Goal: Task Accomplishment & Management: Manage account settings

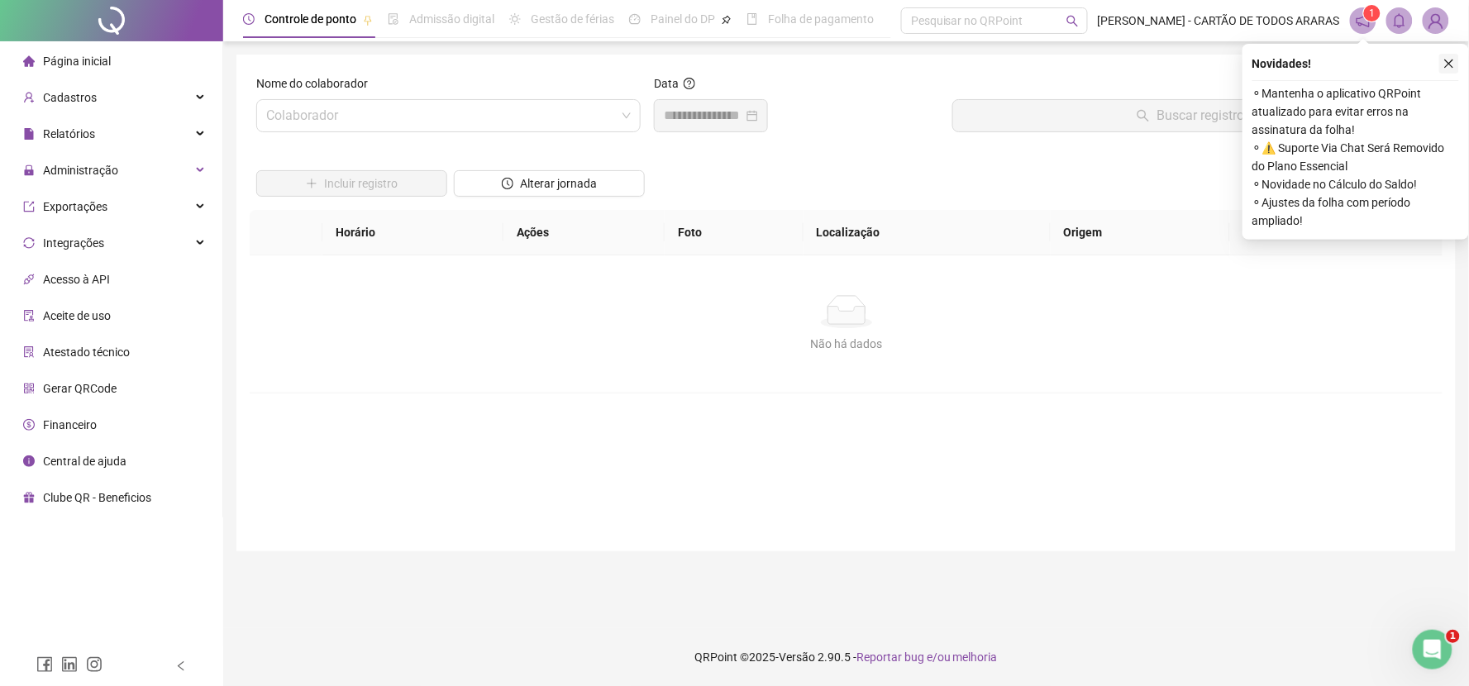
click at [1445, 63] on icon "close" at bounding box center [1449, 64] width 12 height 12
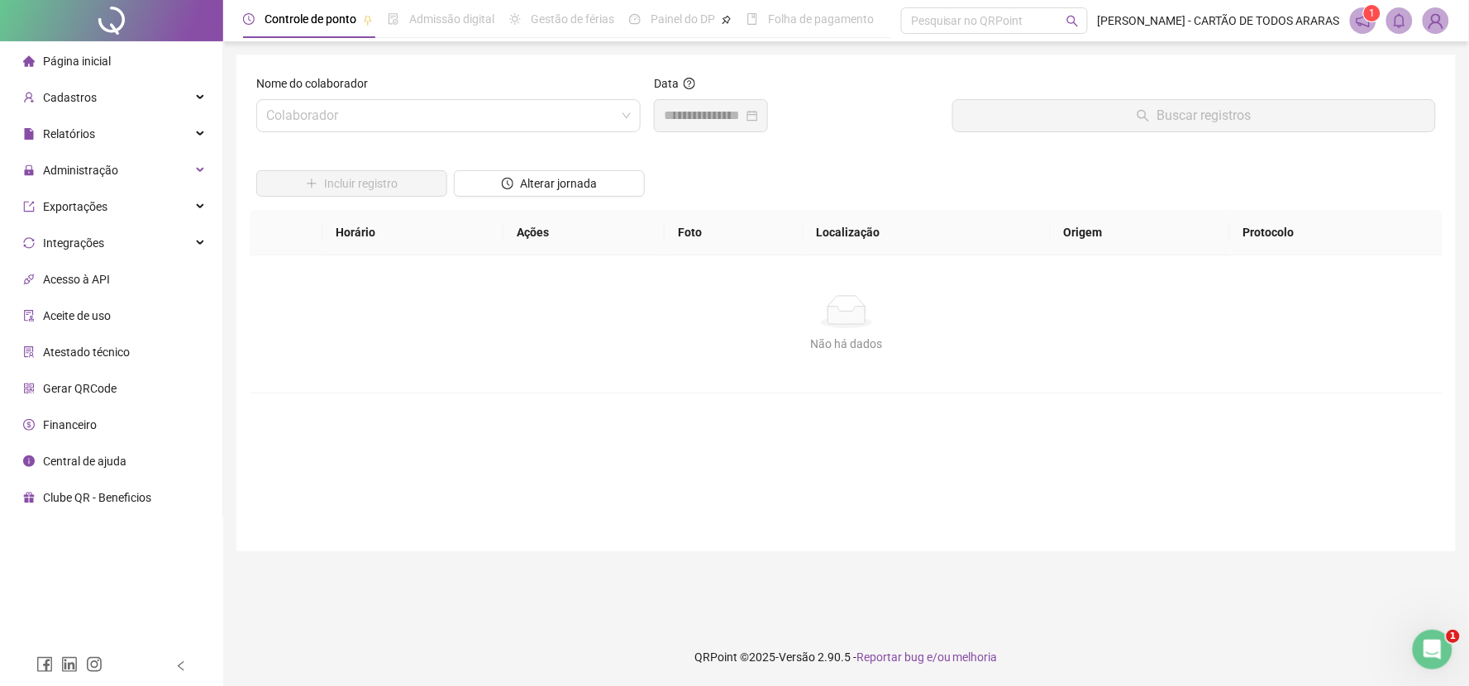
click at [143, 67] on li "Página inicial" at bounding box center [111, 61] width 216 height 33
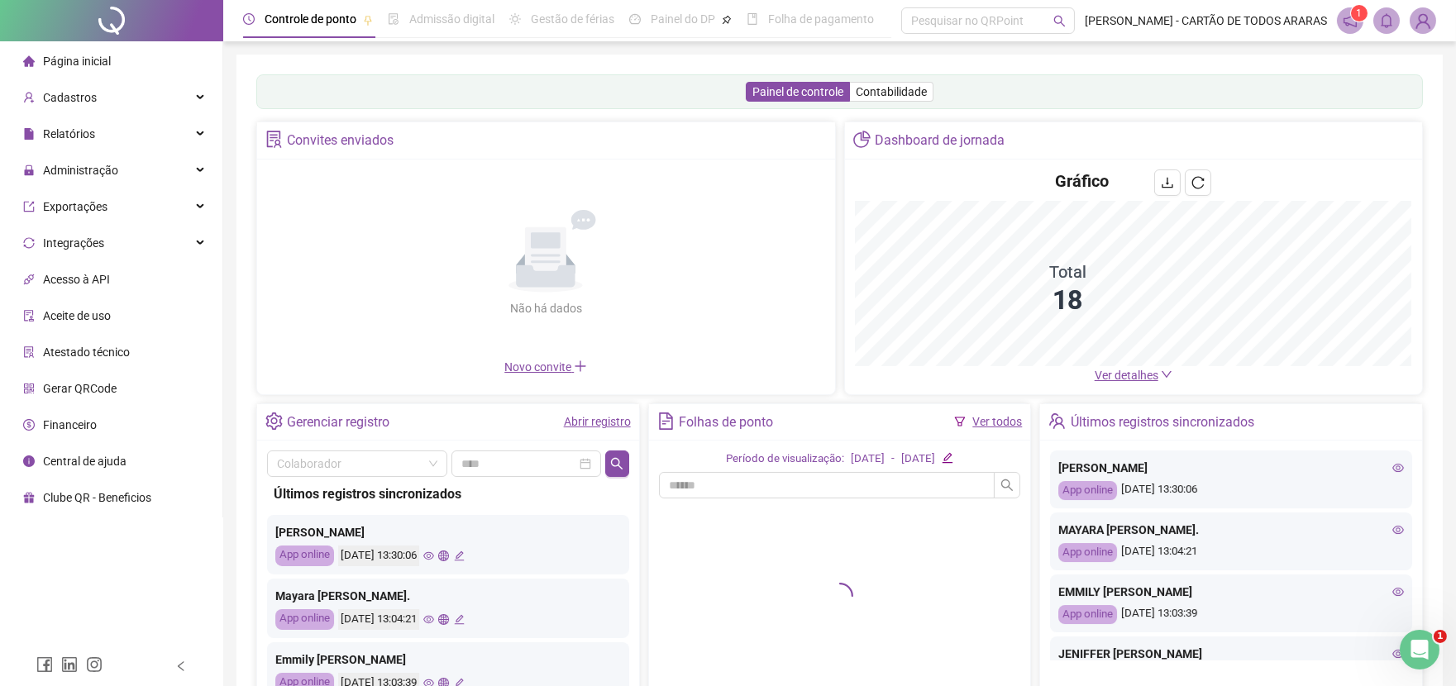
click at [608, 417] on link "Abrir registro" at bounding box center [597, 421] width 67 height 13
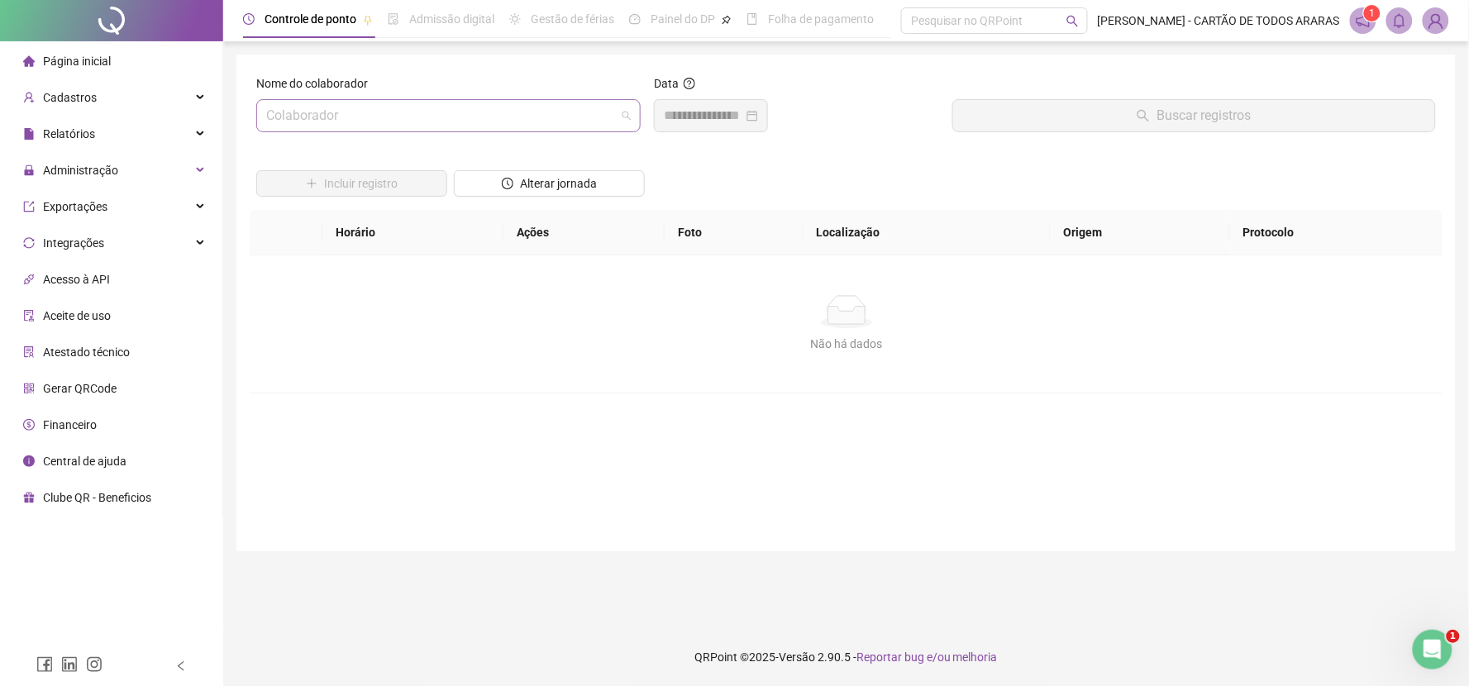
click at [455, 105] on input "search" at bounding box center [441, 115] width 350 height 31
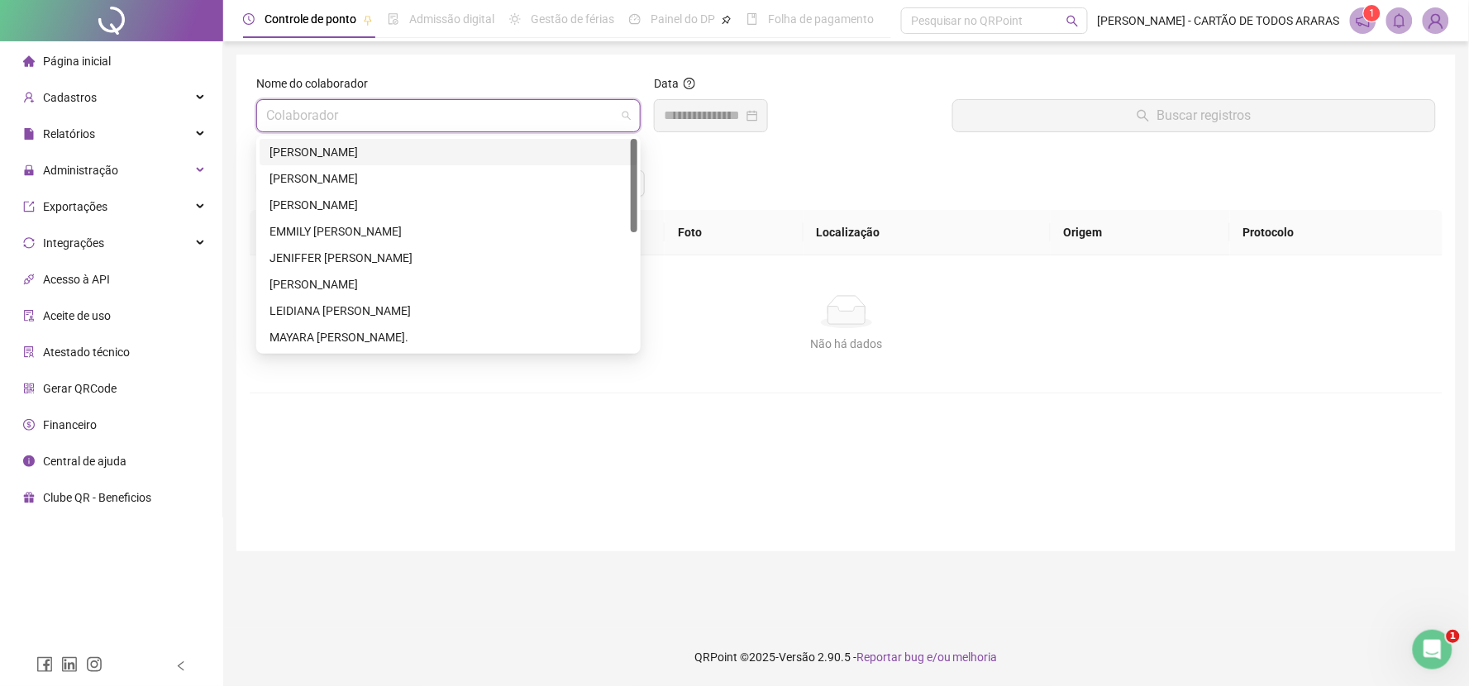
click at [427, 147] on div "[PERSON_NAME]" at bounding box center [448, 152] width 358 height 18
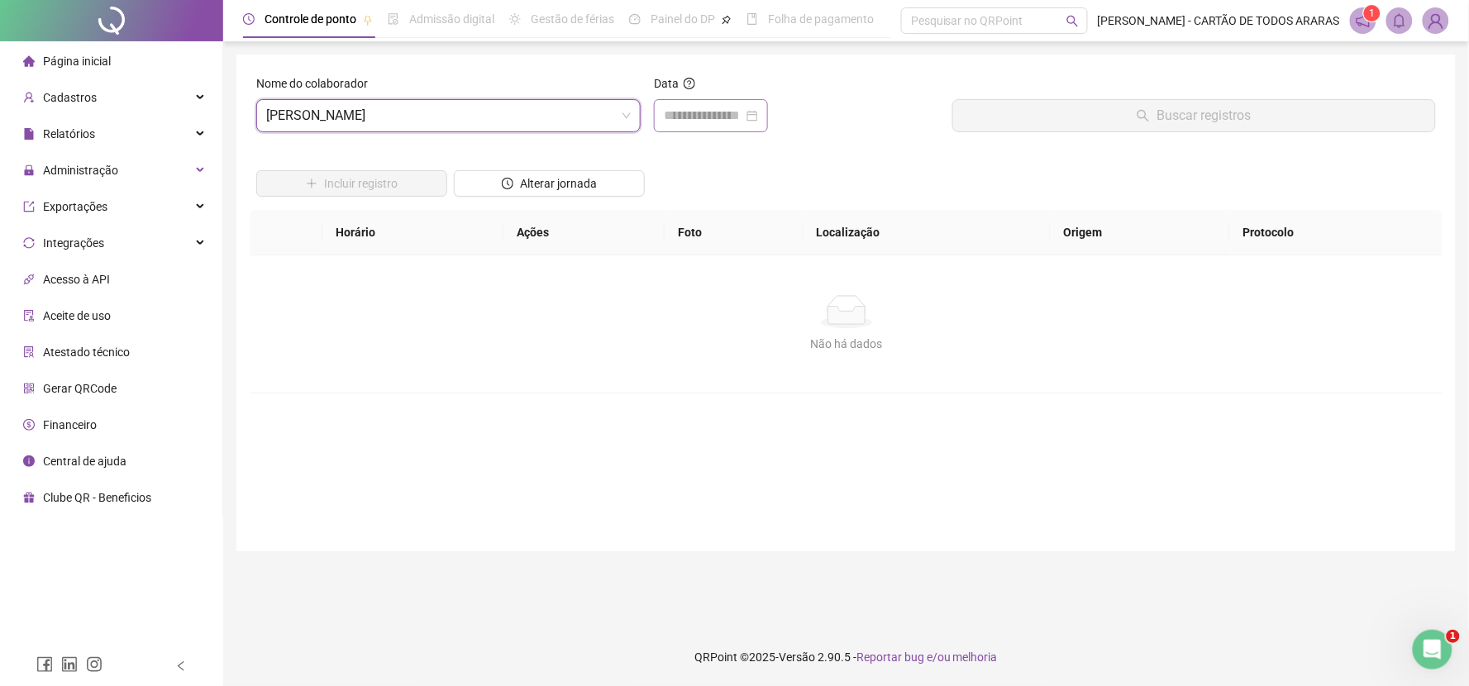
click at [660, 108] on div at bounding box center [711, 115] width 114 height 33
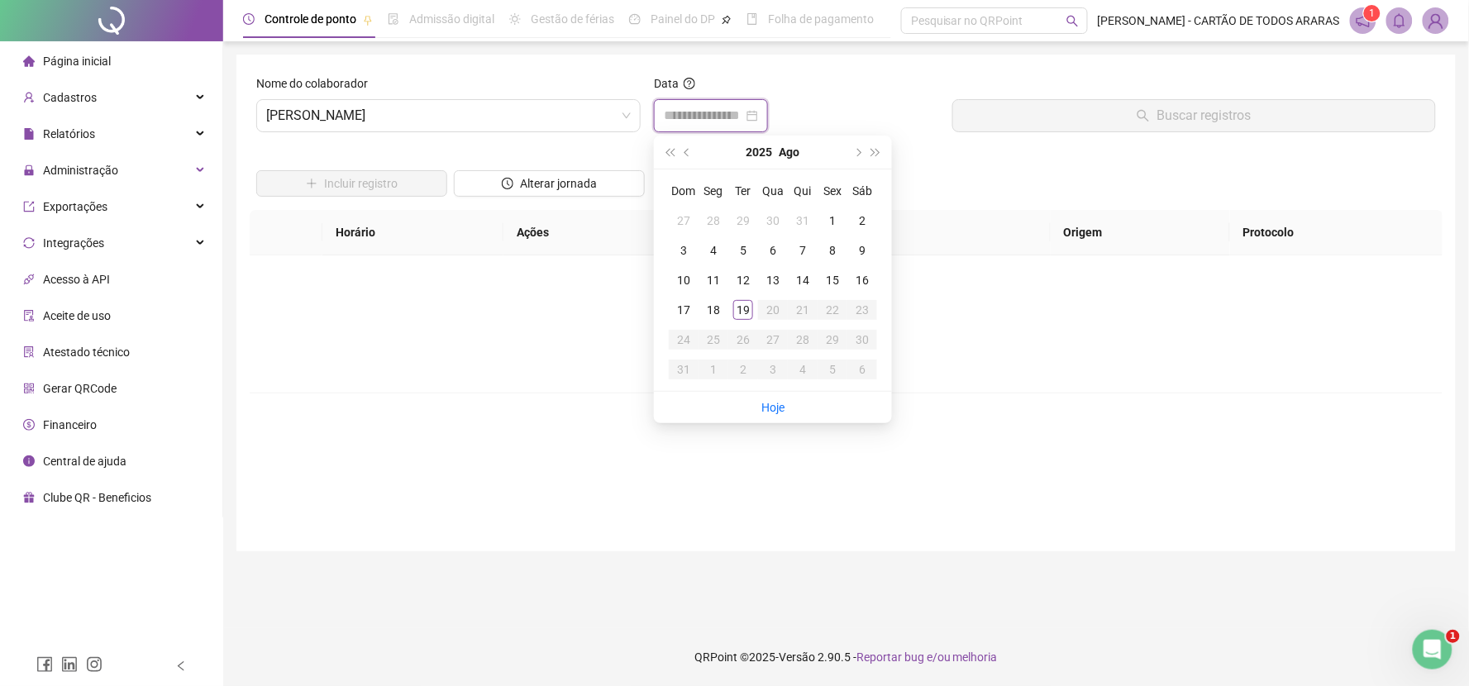
type input "**********"
click at [715, 307] on div "18" at bounding box center [713, 310] width 20 height 20
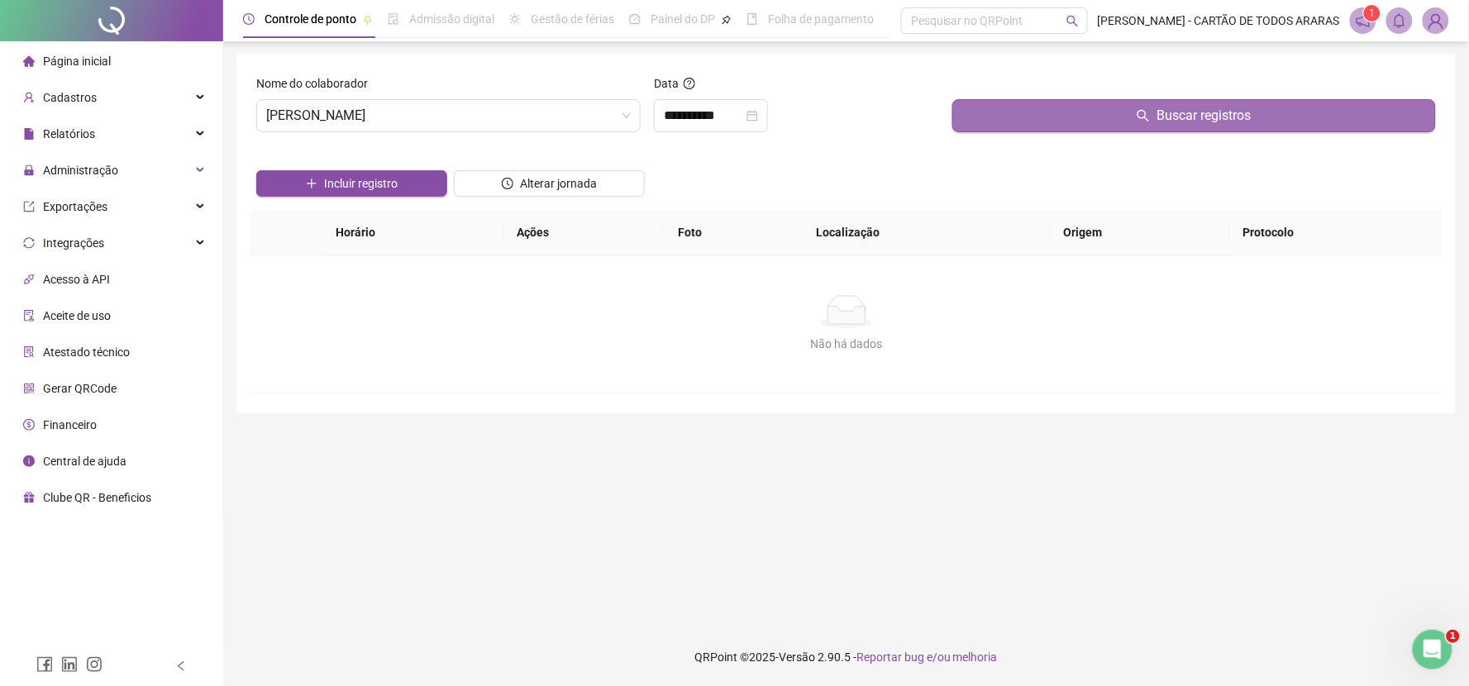
click at [1020, 114] on button "Buscar registros" at bounding box center [1194, 115] width 484 height 33
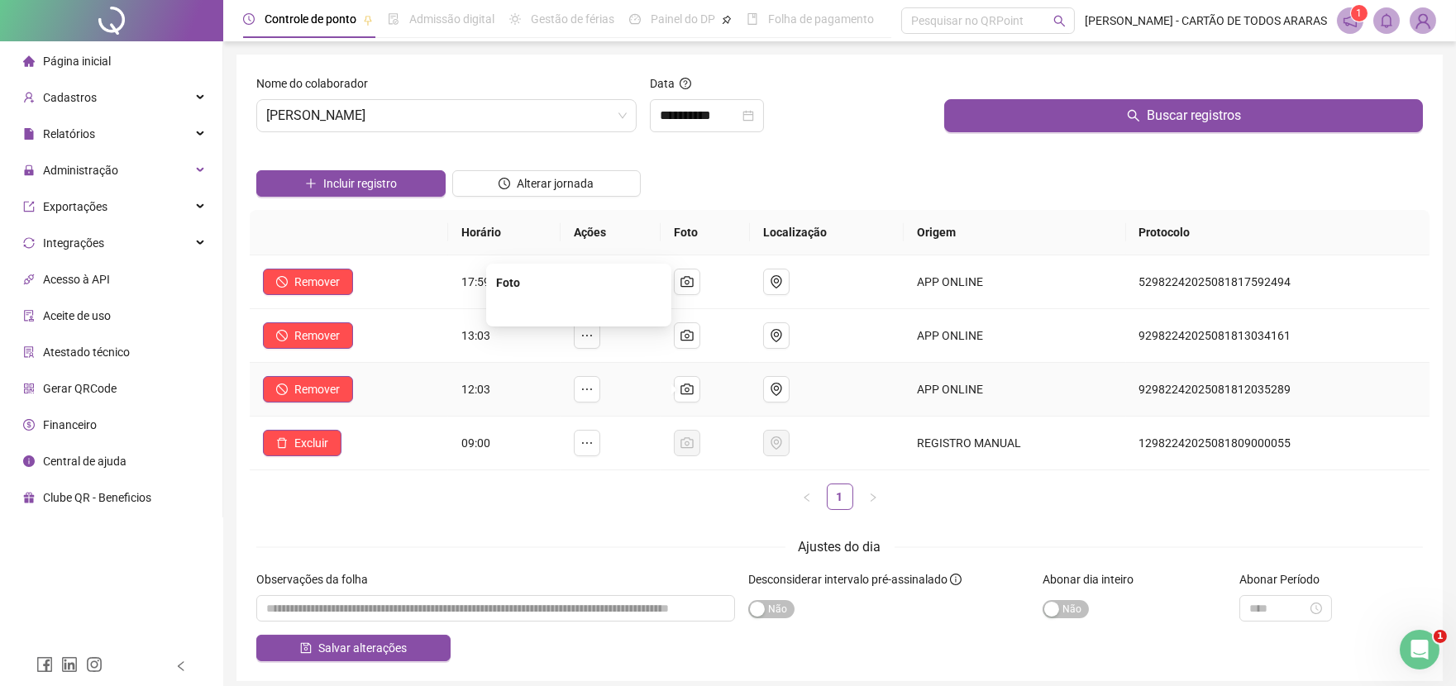
click at [579, 308] on img at bounding box center [579, 308] width 0 height 0
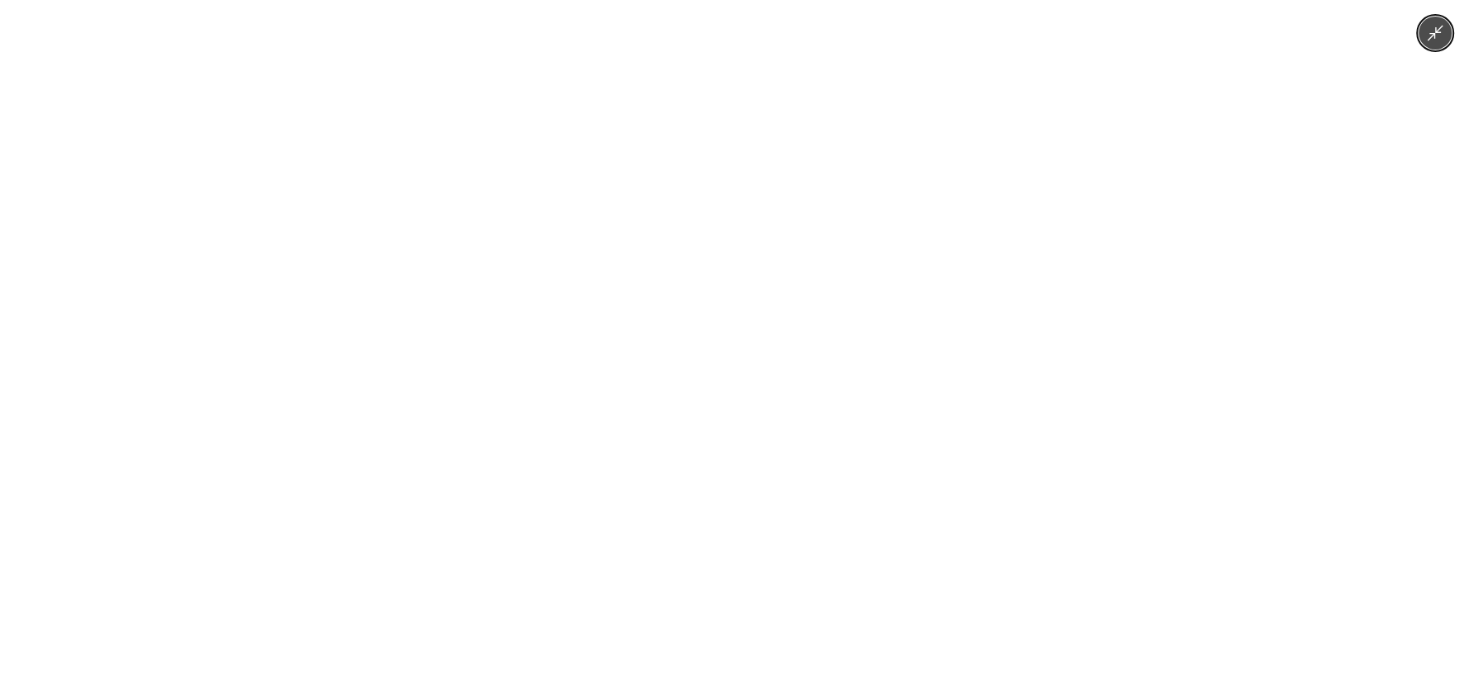
click at [1230, 229] on div at bounding box center [734, 343] width 1469 height 686
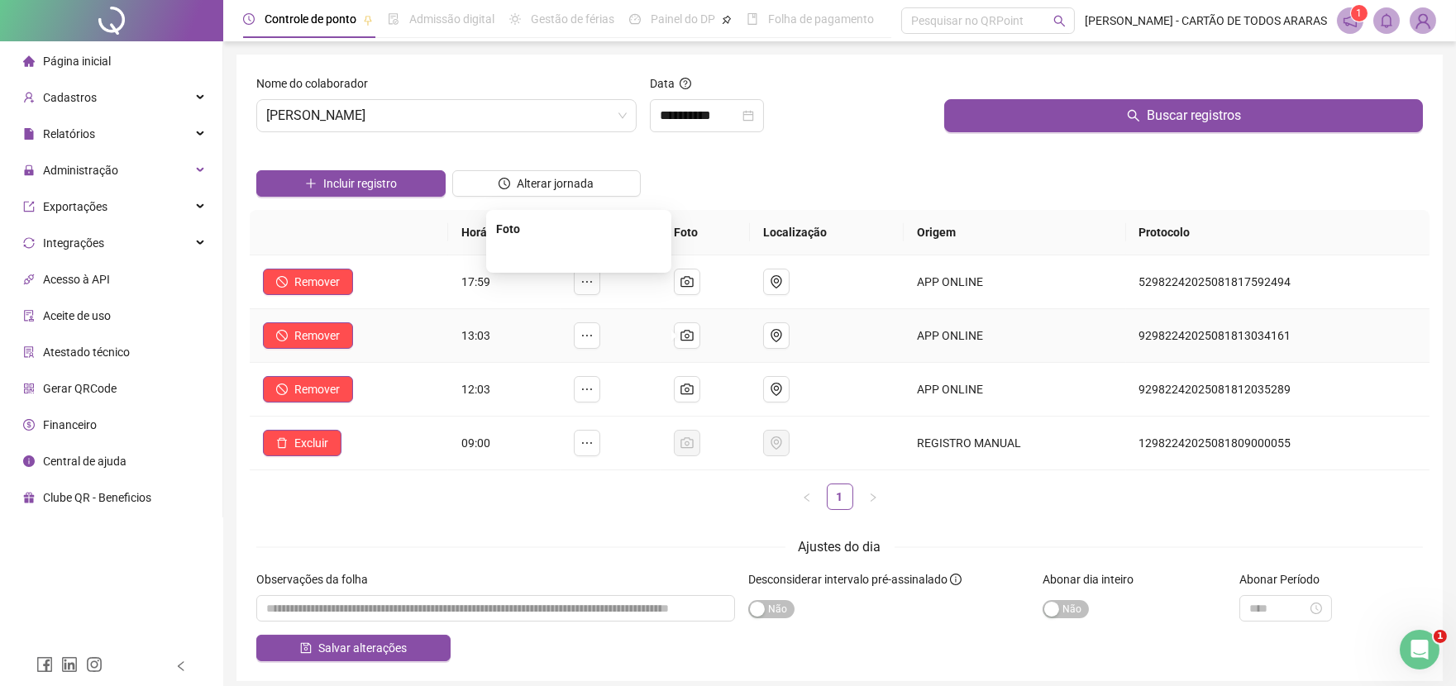
click at [579, 255] on img at bounding box center [579, 255] width 0 height 0
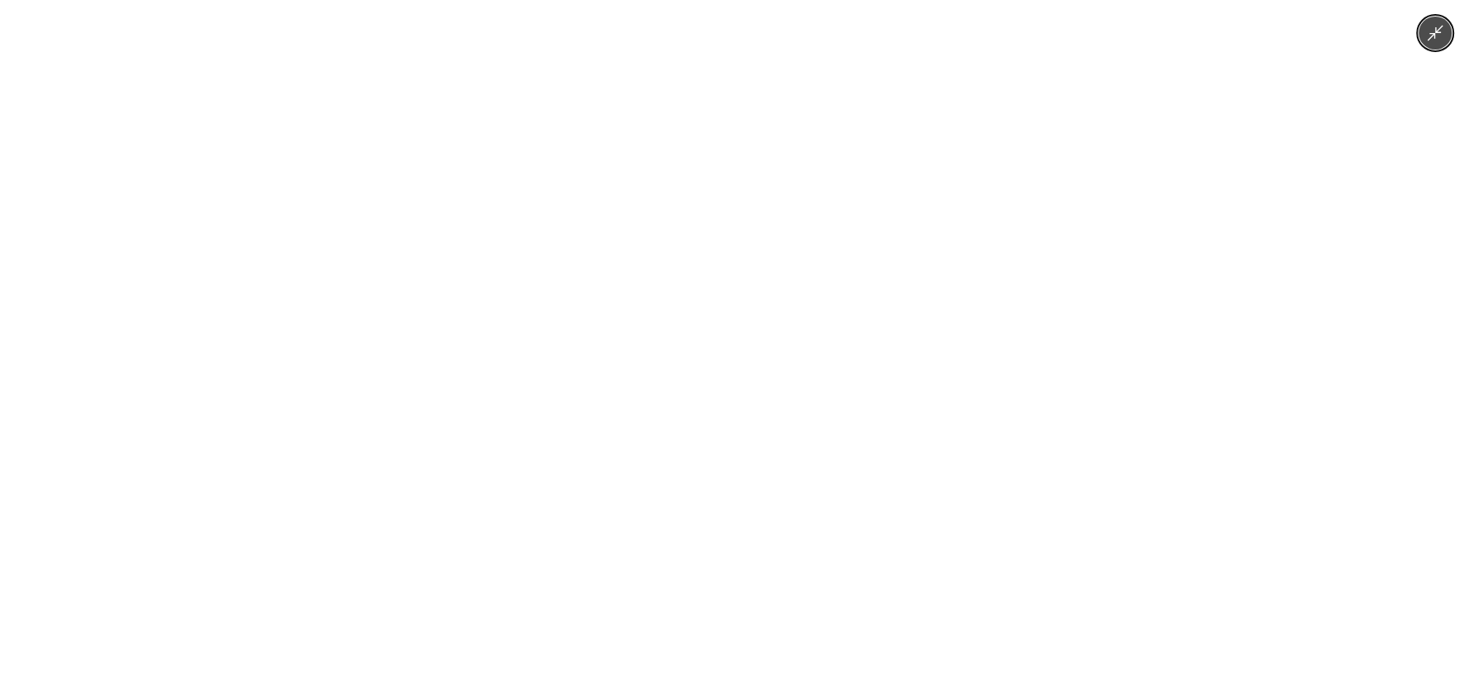
click at [1092, 358] on div at bounding box center [734, 343] width 1469 height 686
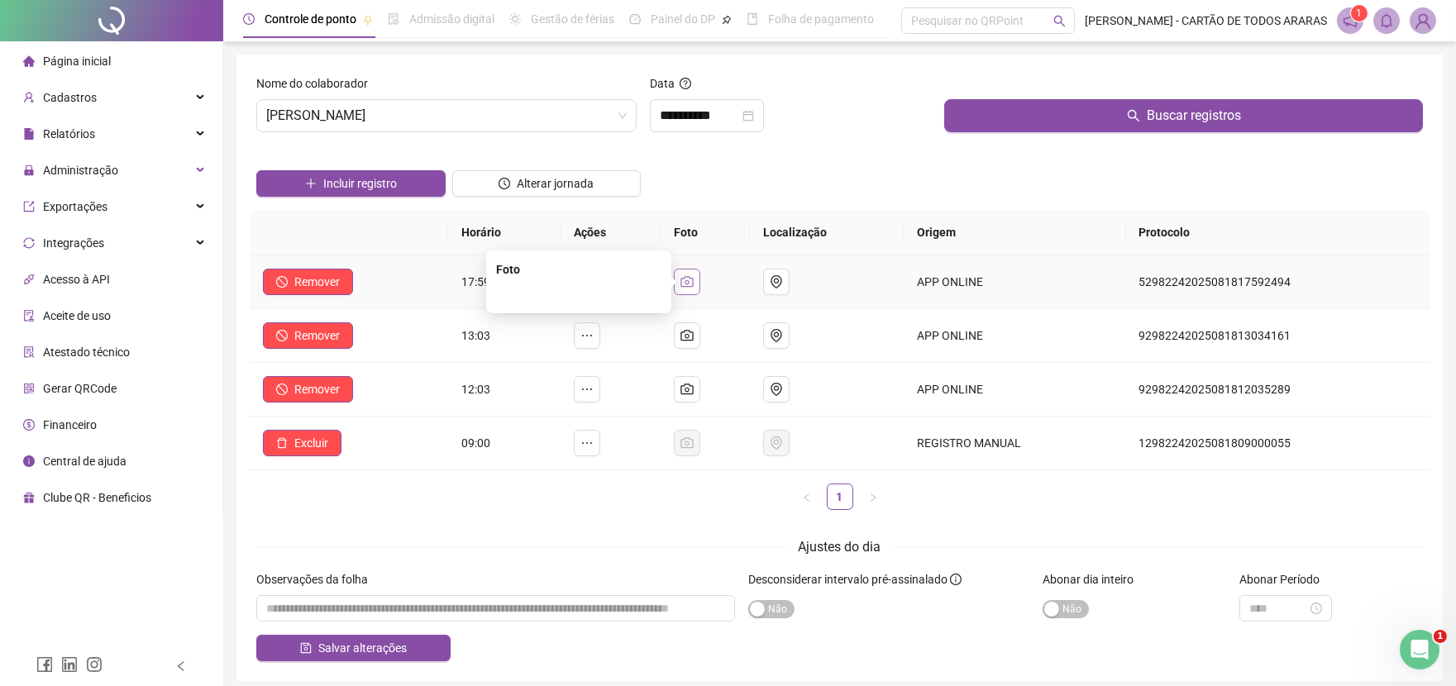
click at [700, 281] on button "button" at bounding box center [687, 282] width 26 height 26
click at [579, 201] on img at bounding box center [579, 201] width 0 height 0
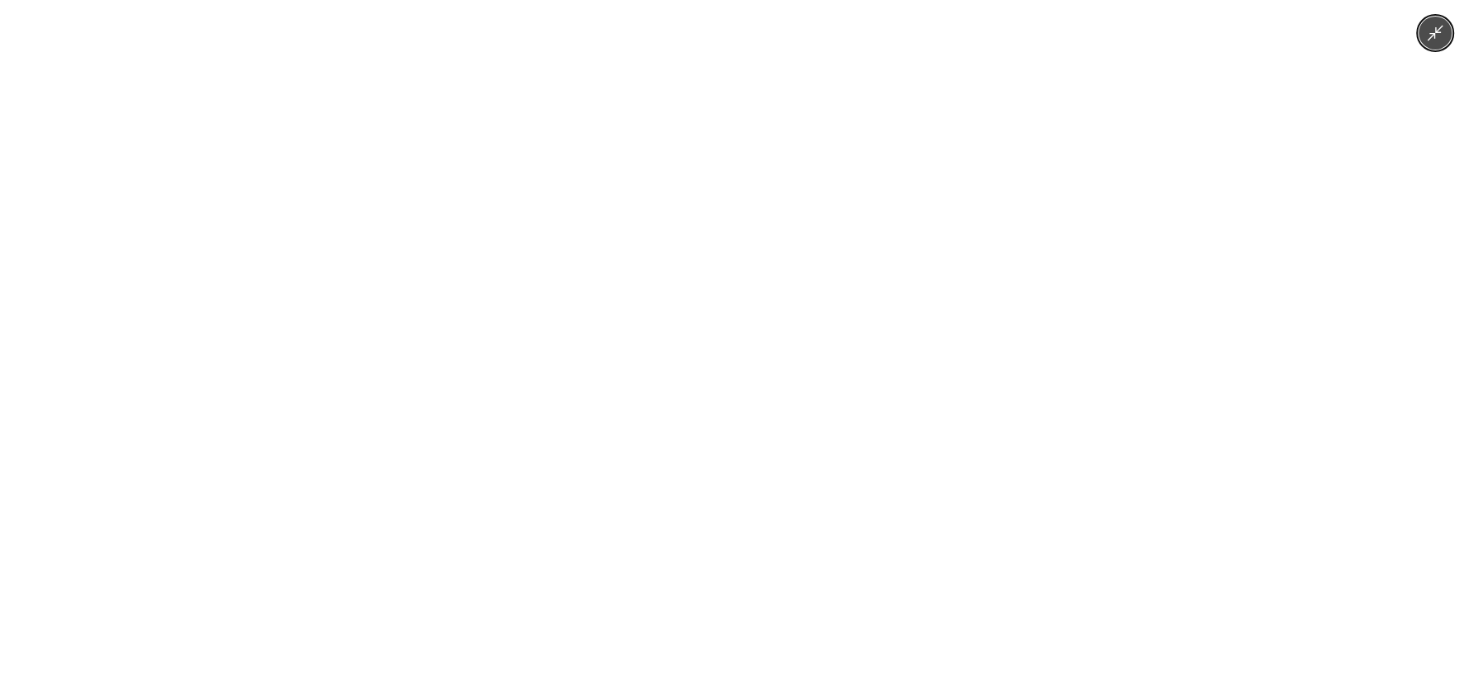
click at [1205, 348] on div at bounding box center [734, 343] width 1469 height 686
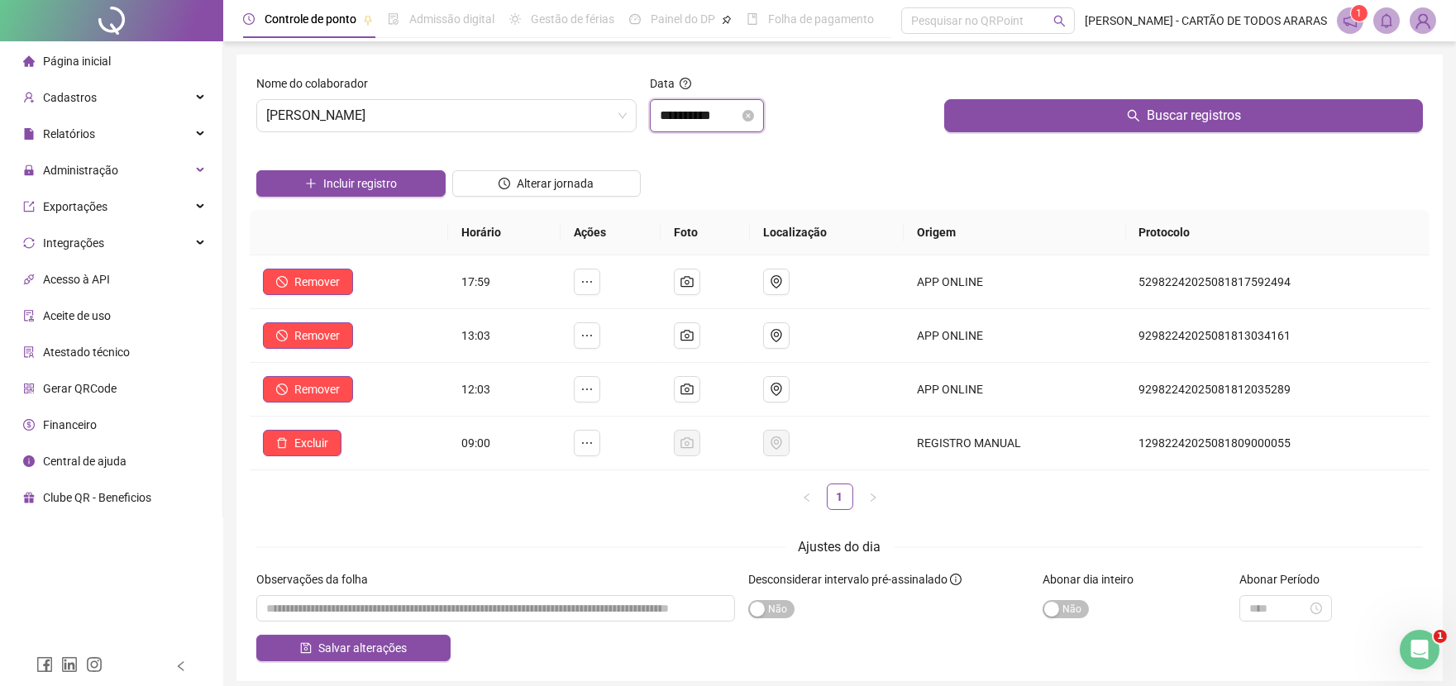
click at [713, 125] on input "**********" at bounding box center [699, 116] width 79 height 20
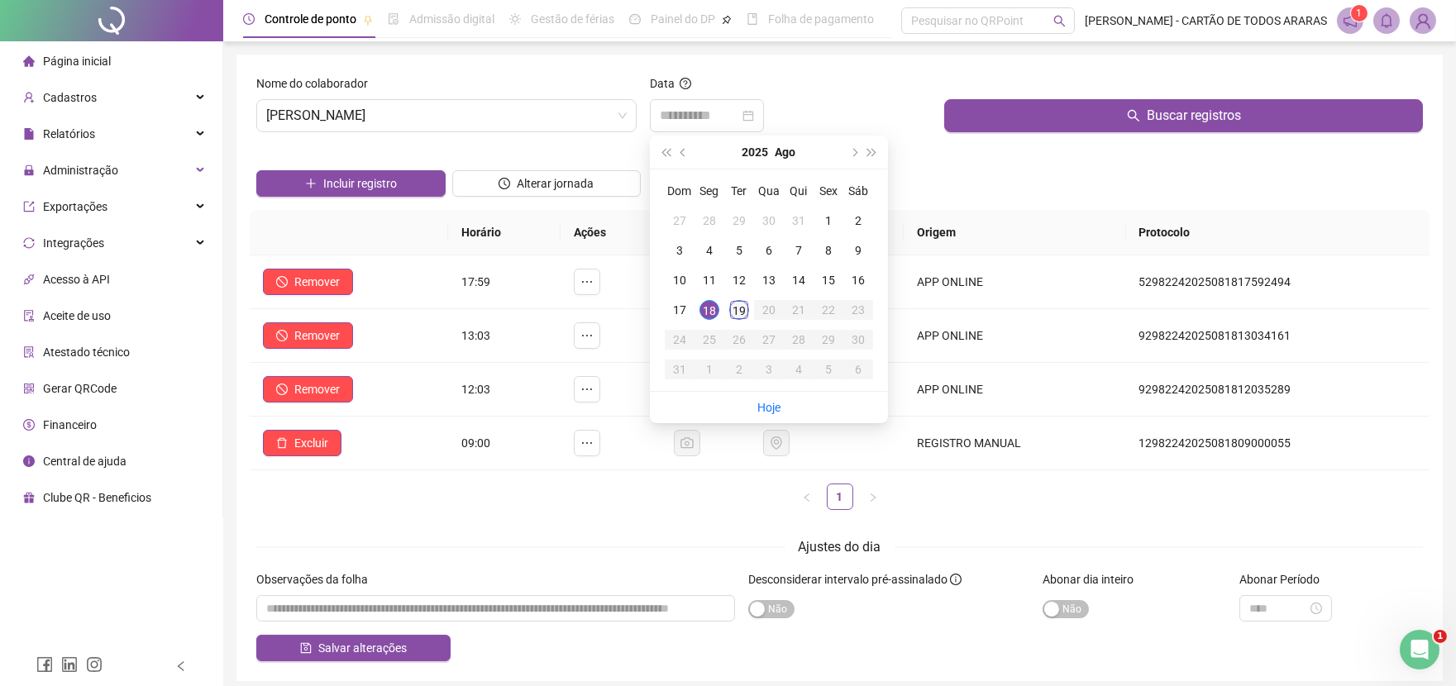
click at [741, 304] on div "19" at bounding box center [739, 310] width 20 height 20
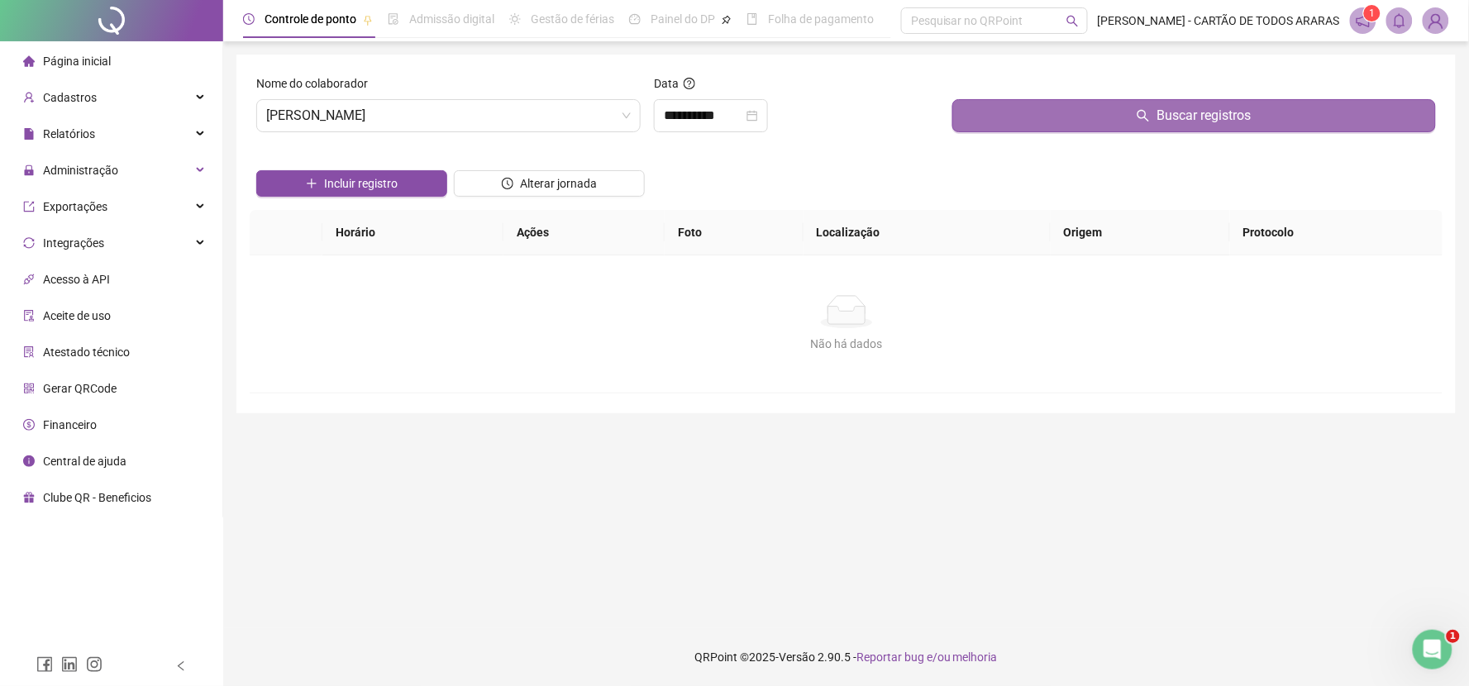
click at [1018, 111] on button "Buscar registros" at bounding box center [1194, 115] width 484 height 33
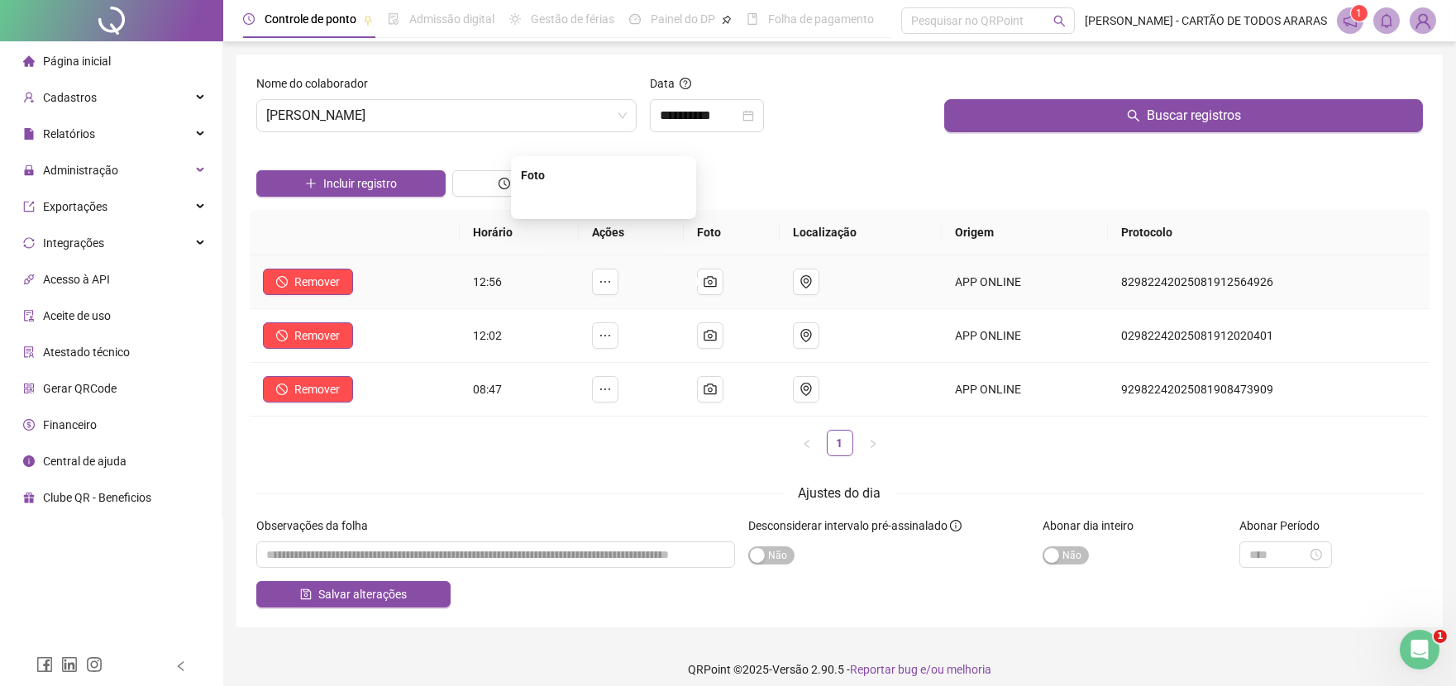
click at [603, 201] on img at bounding box center [603, 201] width 0 height 0
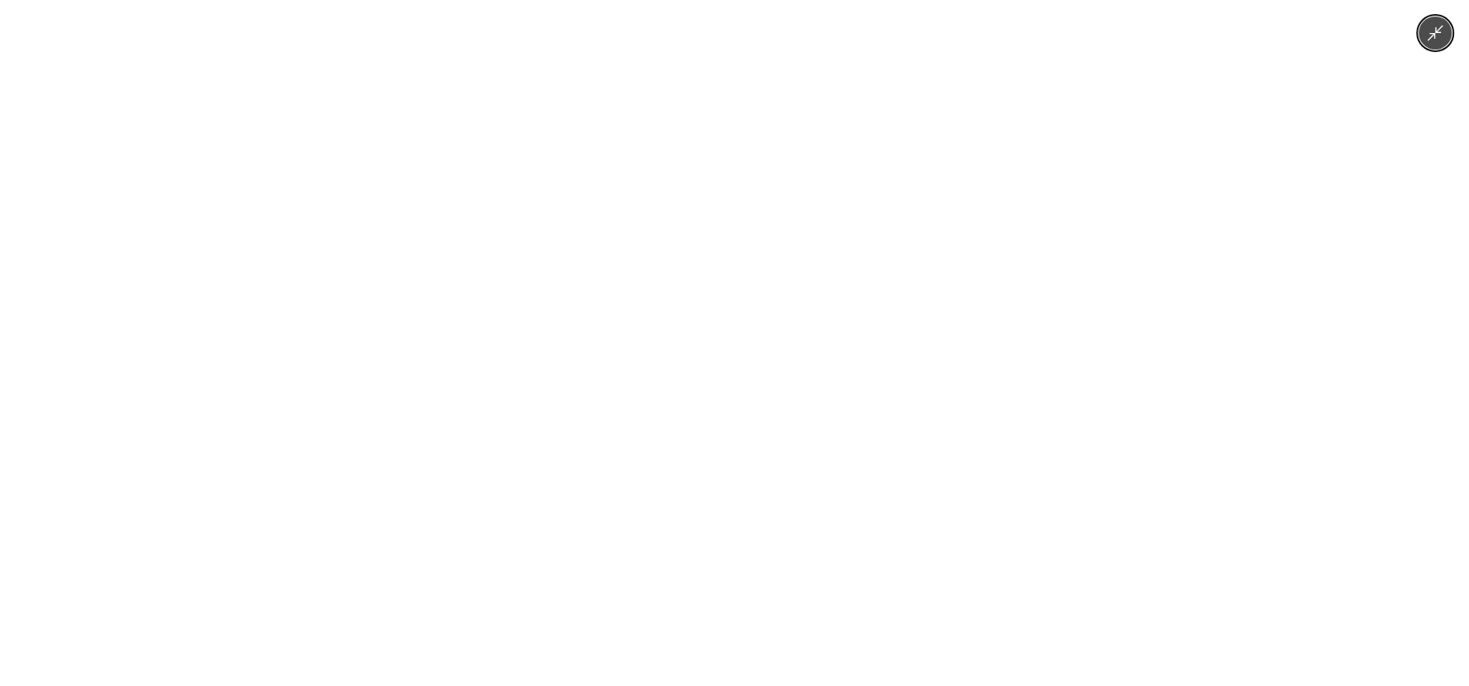
click at [1254, 227] on div at bounding box center [734, 343] width 1469 height 686
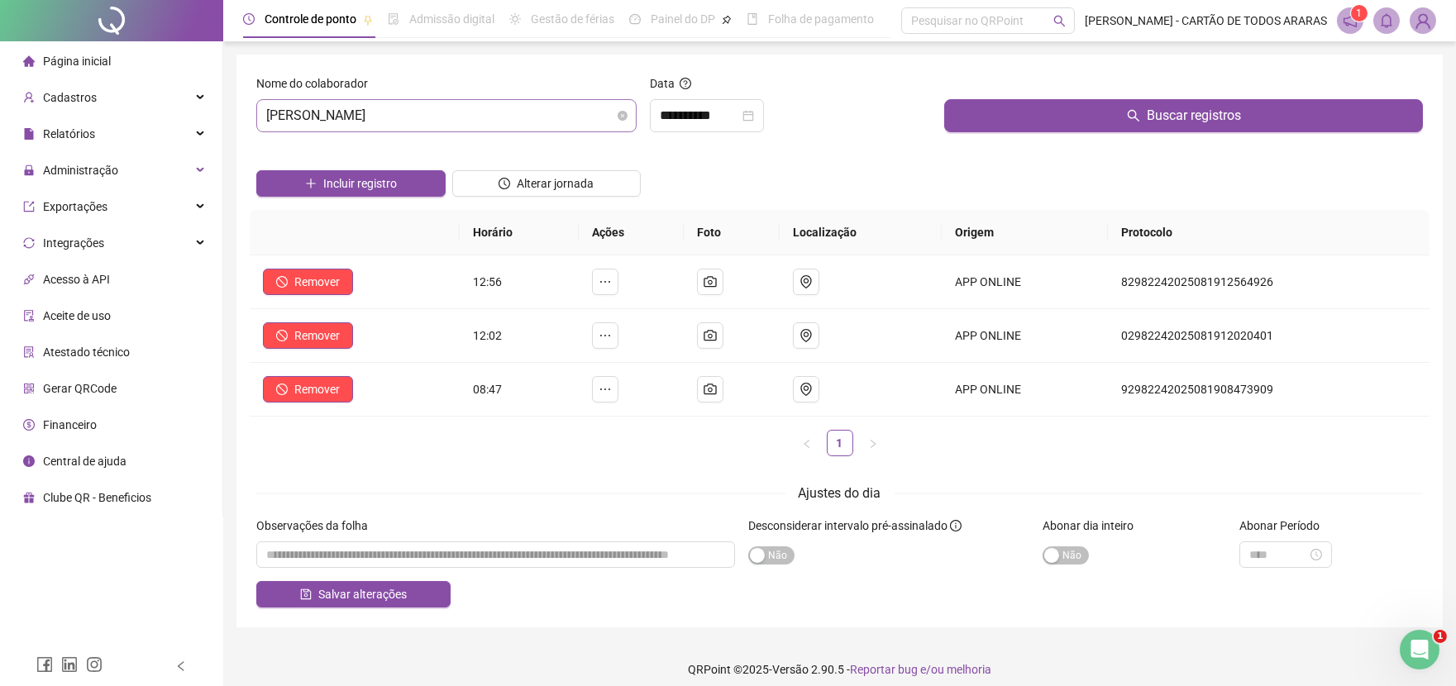
click at [526, 117] on span "[PERSON_NAME]" at bounding box center [446, 115] width 360 height 31
click at [686, 108] on input "**********" at bounding box center [699, 116] width 79 height 20
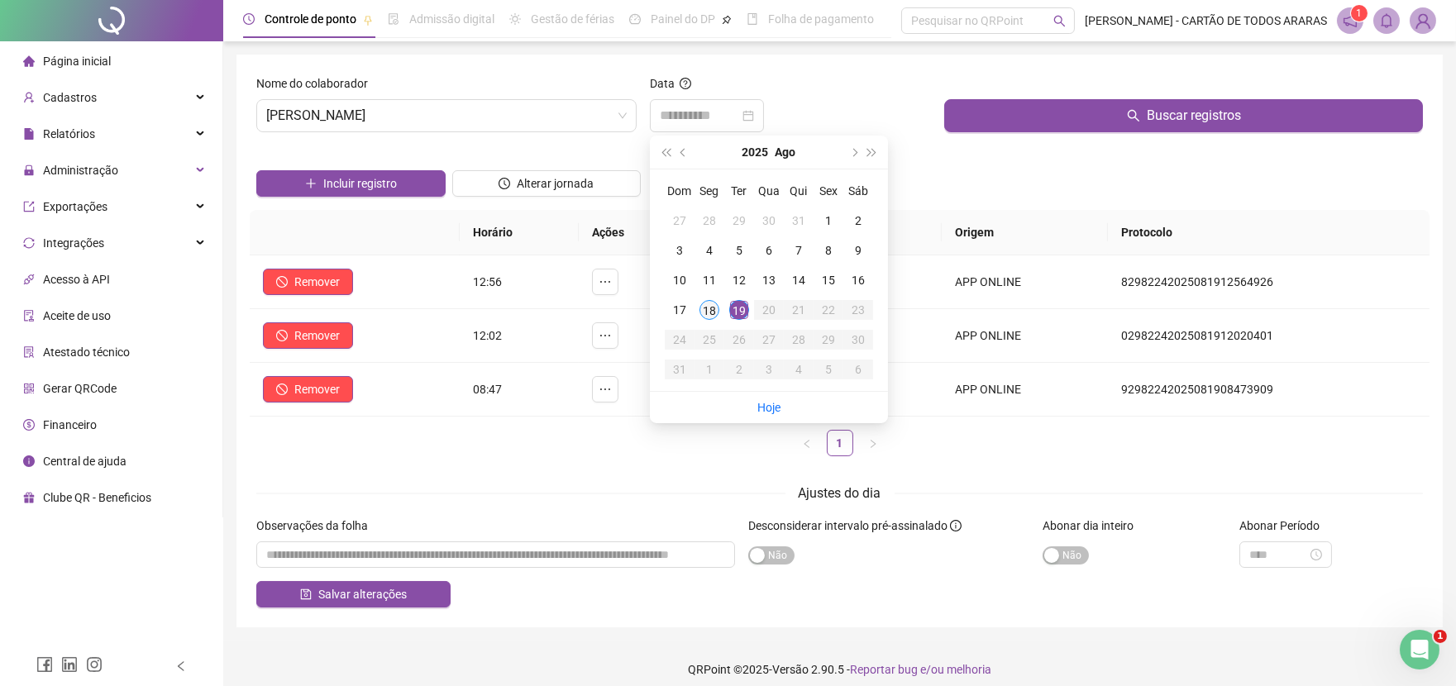
click at [708, 316] on div "18" at bounding box center [709, 310] width 20 height 20
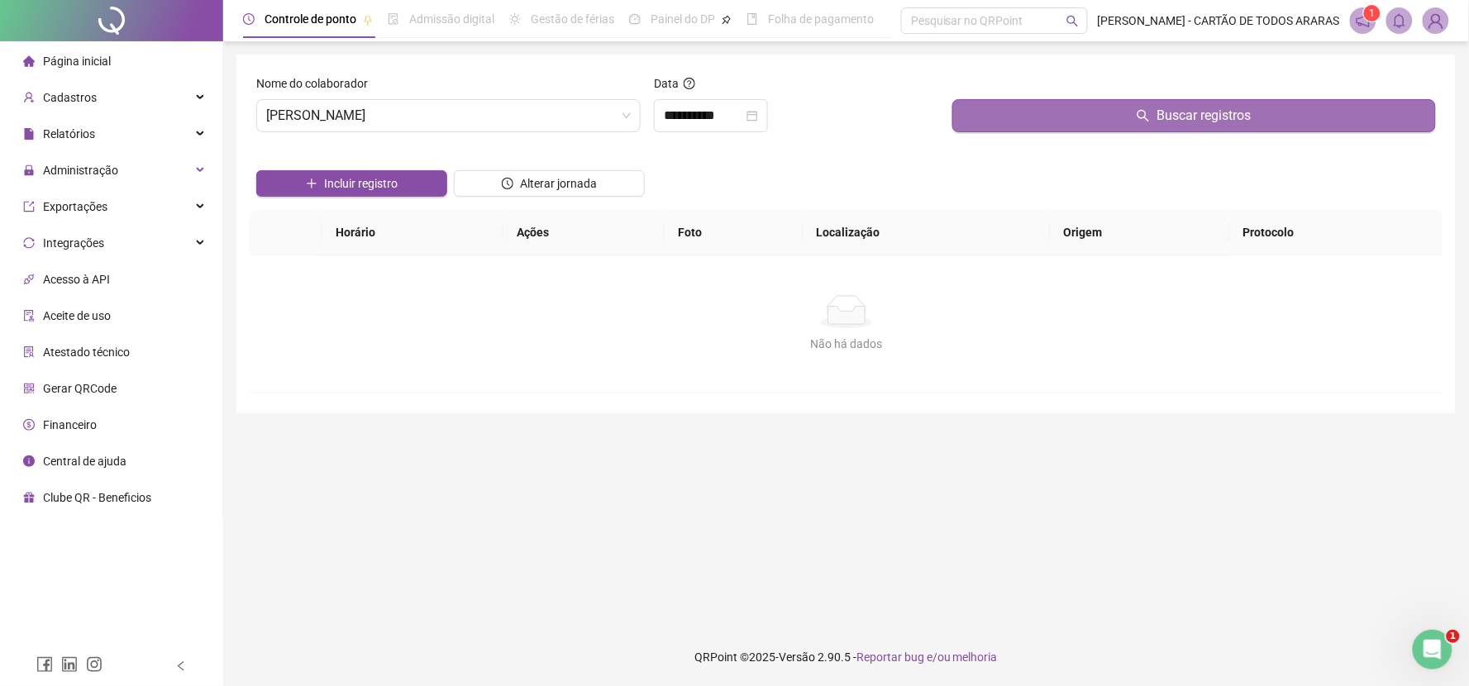
click at [976, 119] on button "Buscar registros" at bounding box center [1194, 115] width 484 height 33
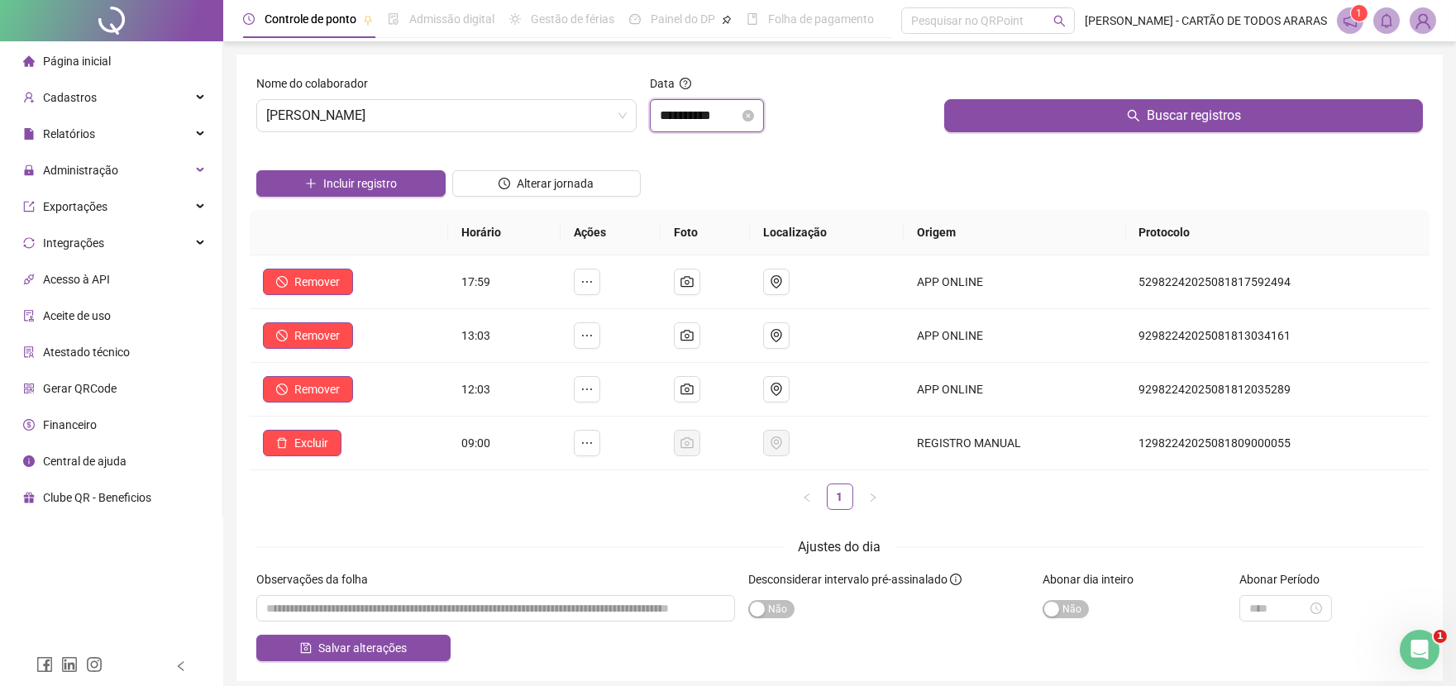
click at [722, 117] on input "**********" at bounding box center [699, 116] width 79 height 20
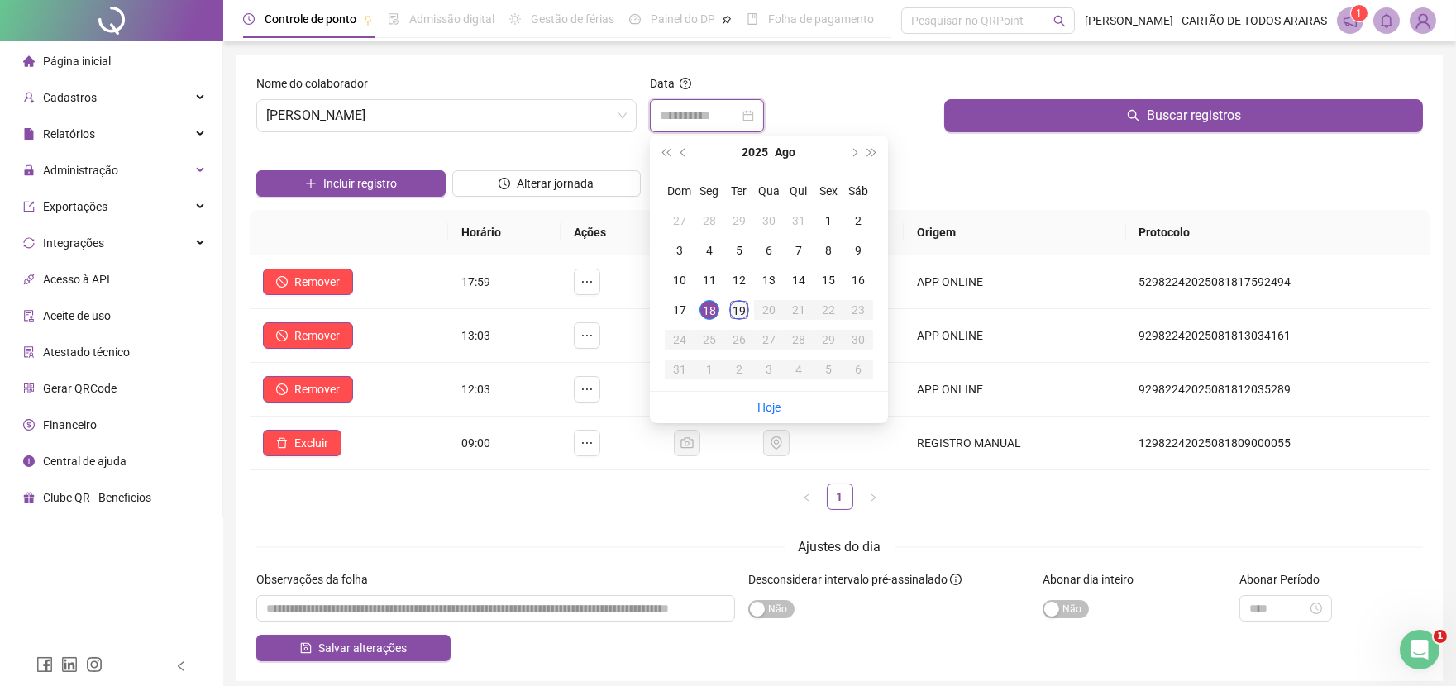
type input "**********"
click at [742, 312] on div "19" at bounding box center [739, 310] width 20 height 20
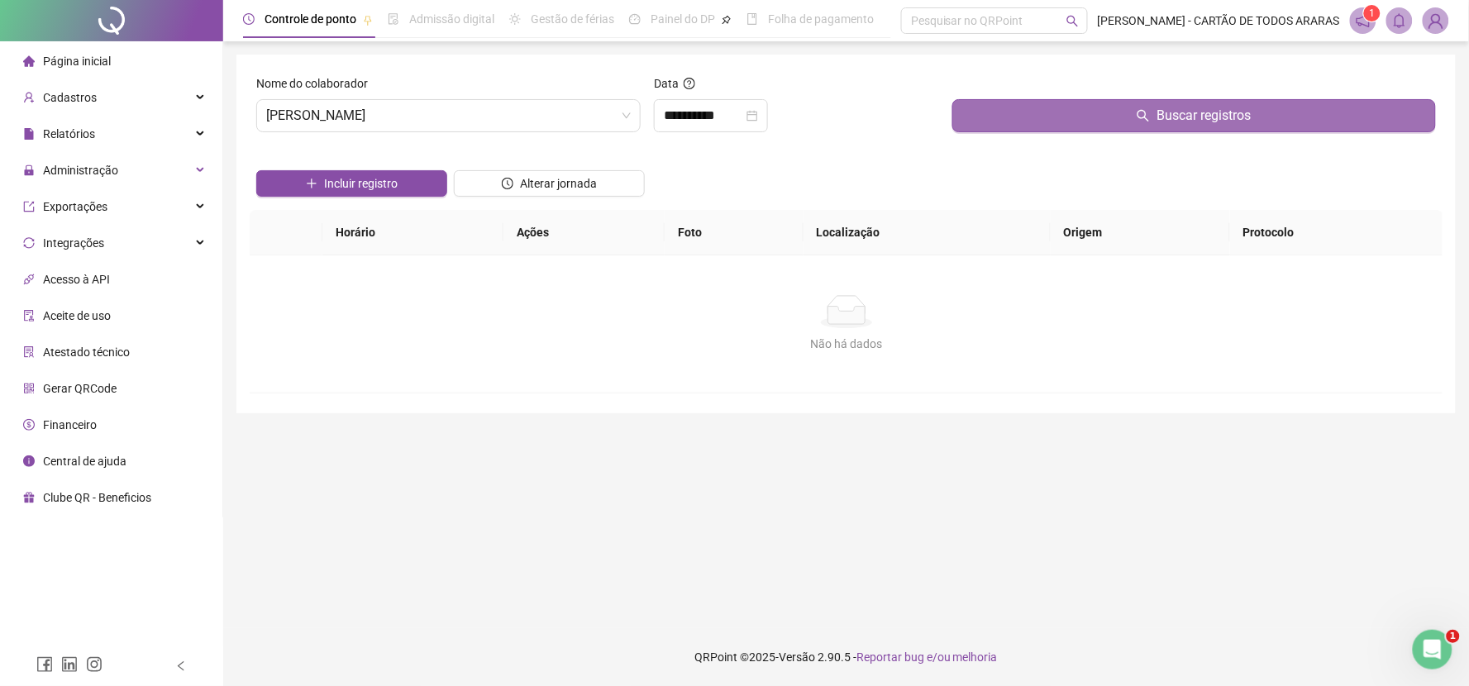
click at [982, 117] on button "Buscar registros" at bounding box center [1194, 115] width 484 height 33
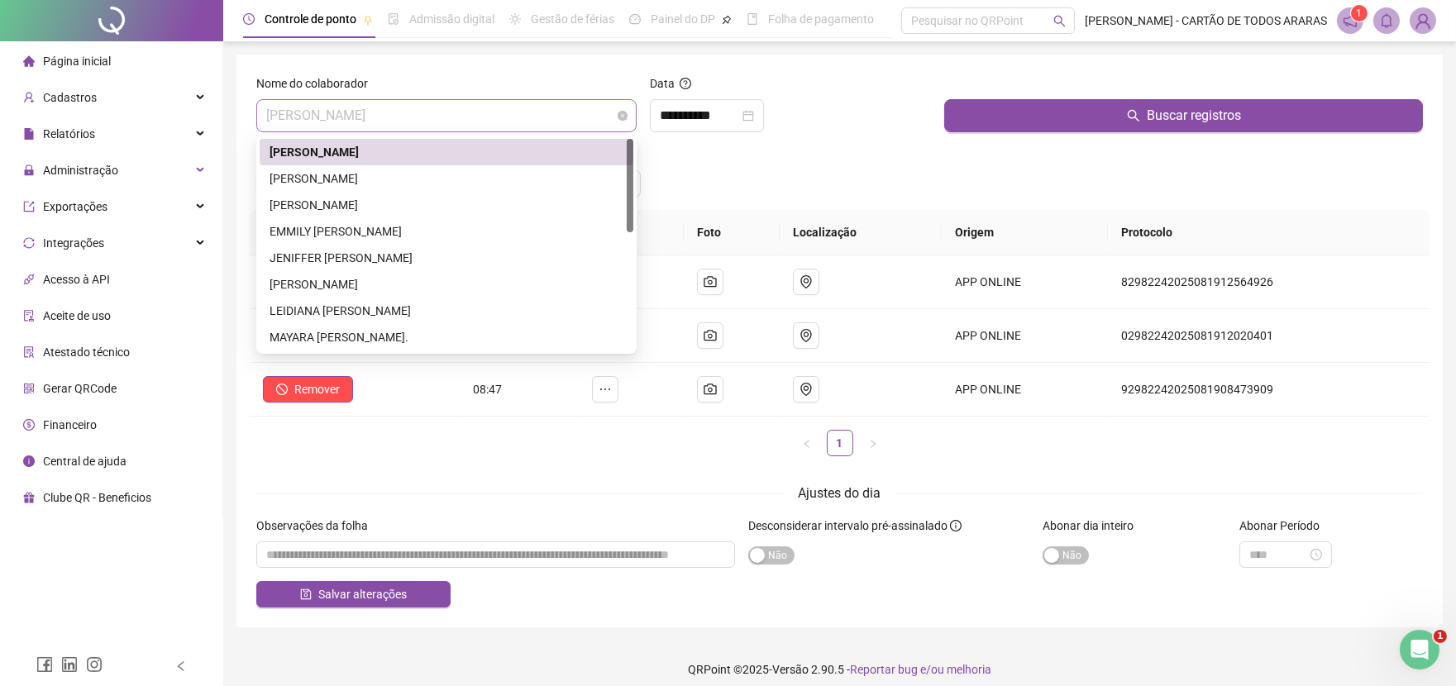
click at [478, 103] on span "[PERSON_NAME]" at bounding box center [446, 115] width 360 height 31
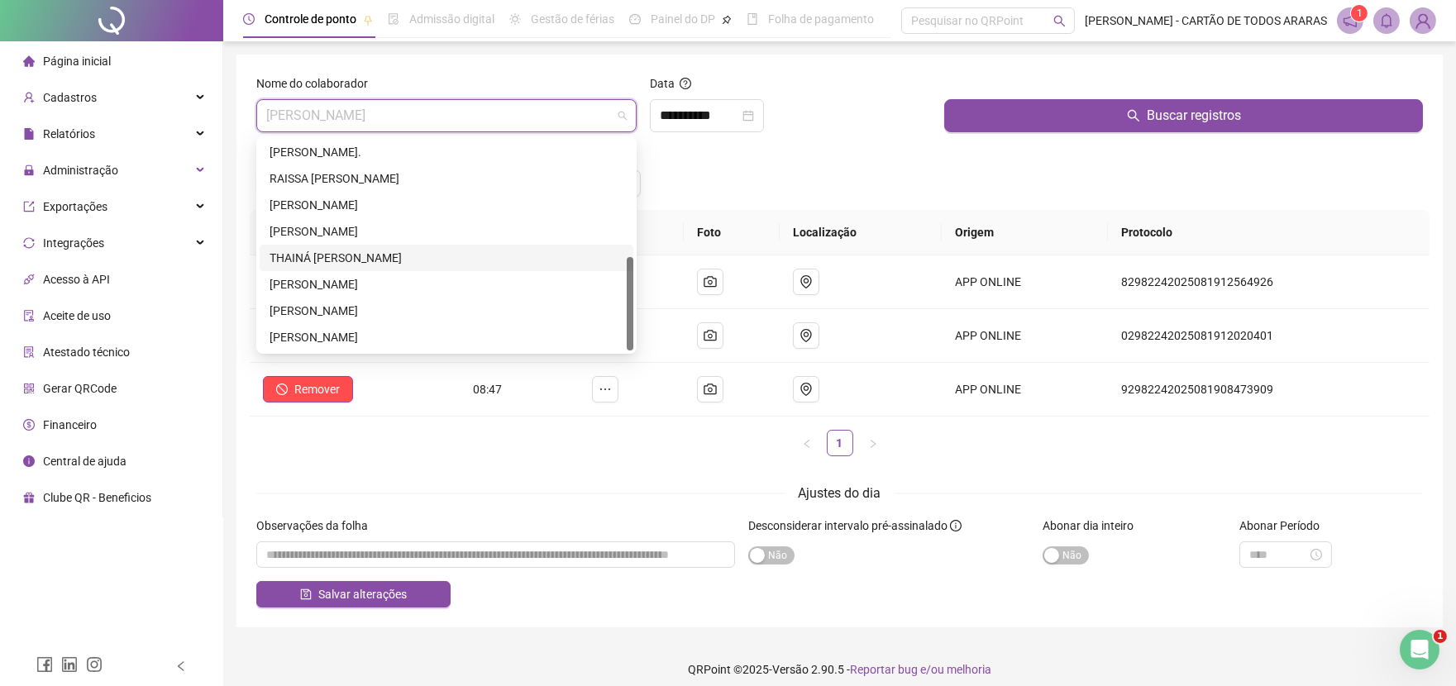
scroll to position [12, 0]
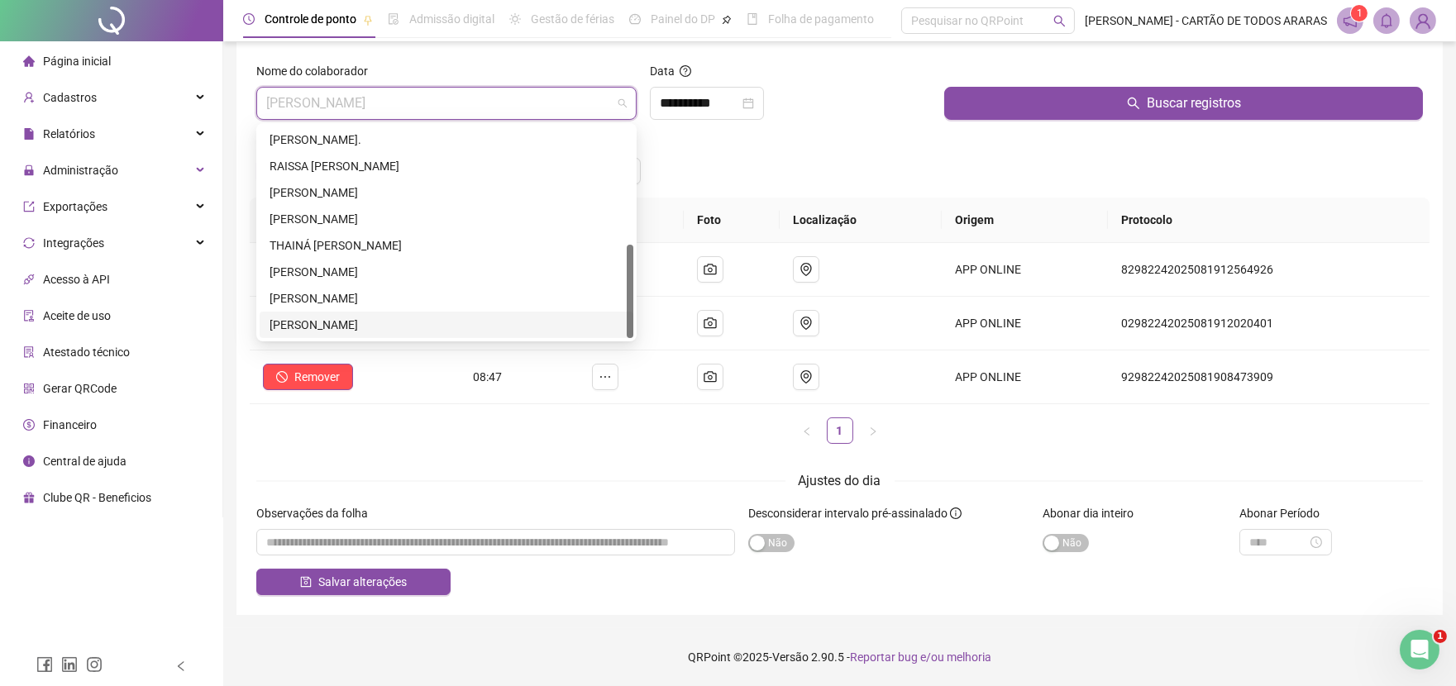
click at [398, 337] on div "173061 276751 [PERSON_NAME] [PERSON_NAME]. [PERSON_NAME] [PERSON_NAME] [PERSON_…" at bounding box center [446, 232] width 380 height 218
click at [405, 329] on div "[PERSON_NAME]" at bounding box center [446, 325] width 354 height 18
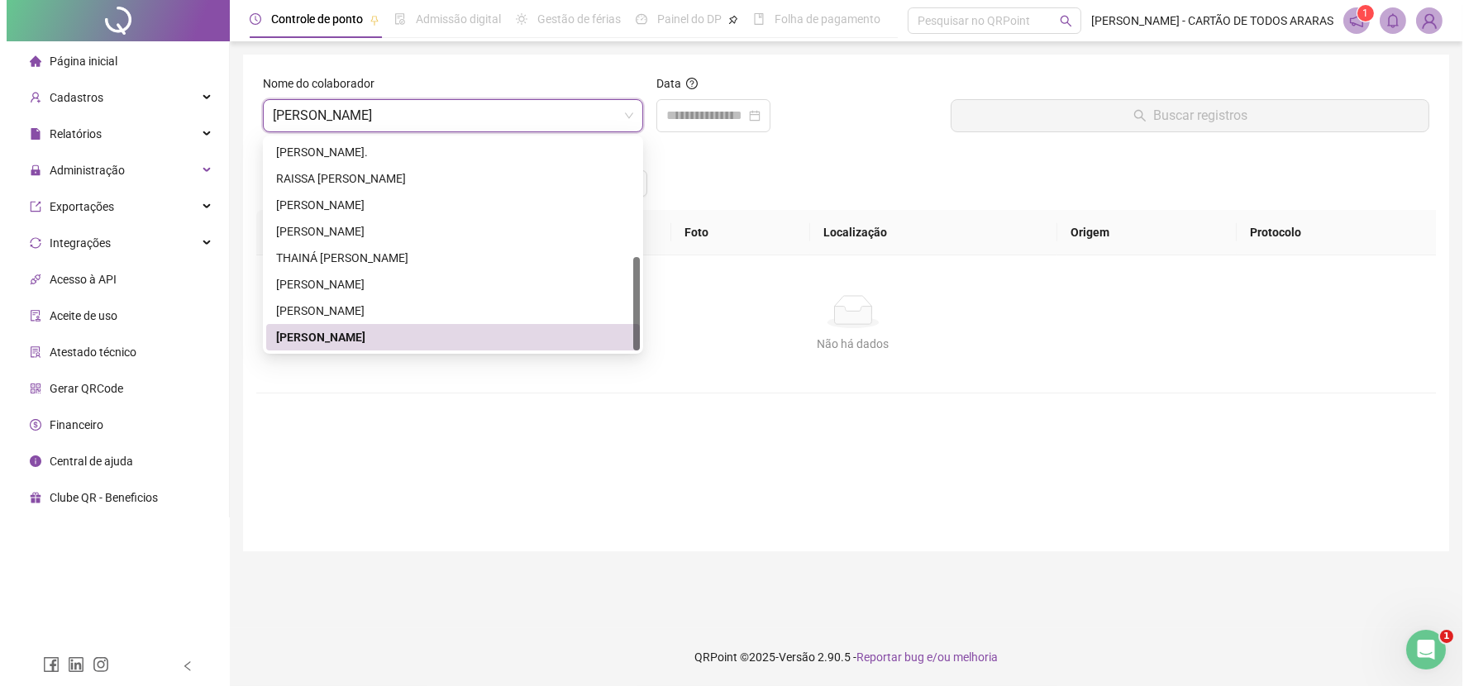
scroll to position [0, 0]
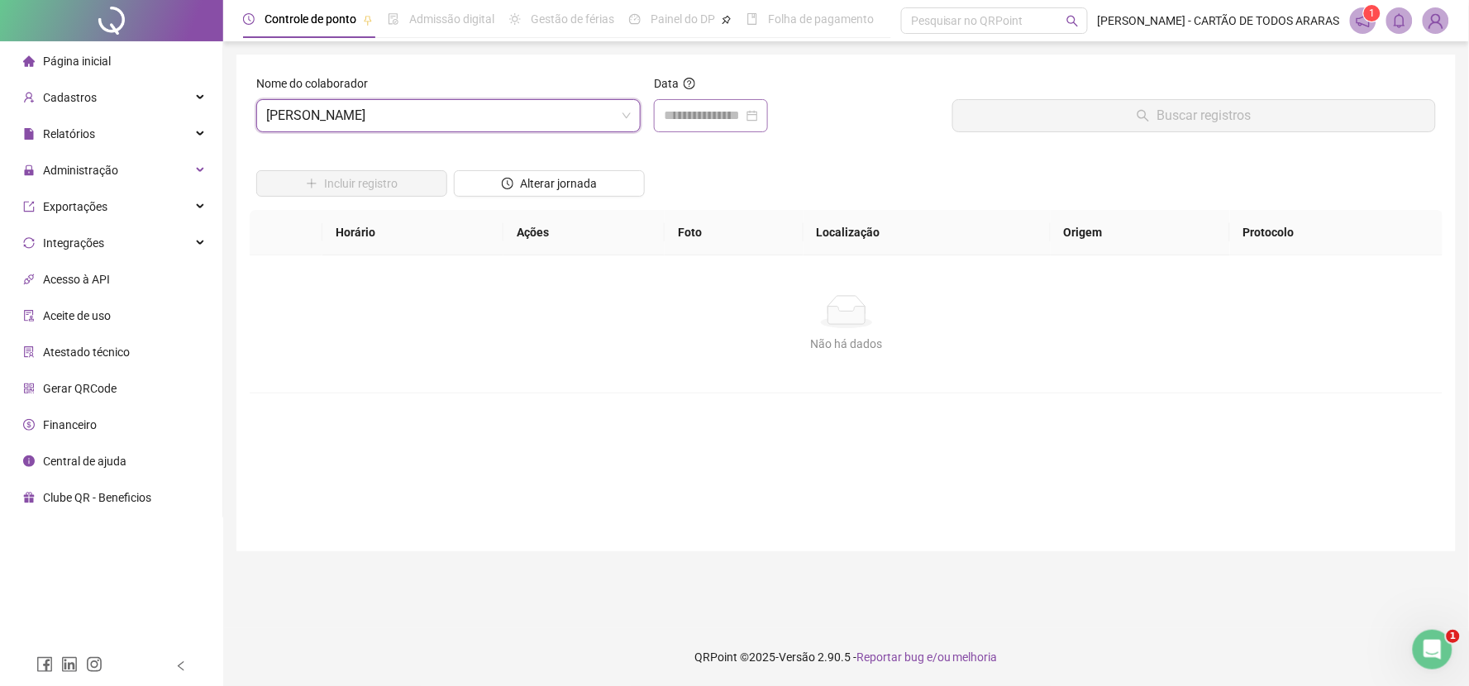
click at [723, 126] on div at bounding box center [711, 115] width 114 height 33
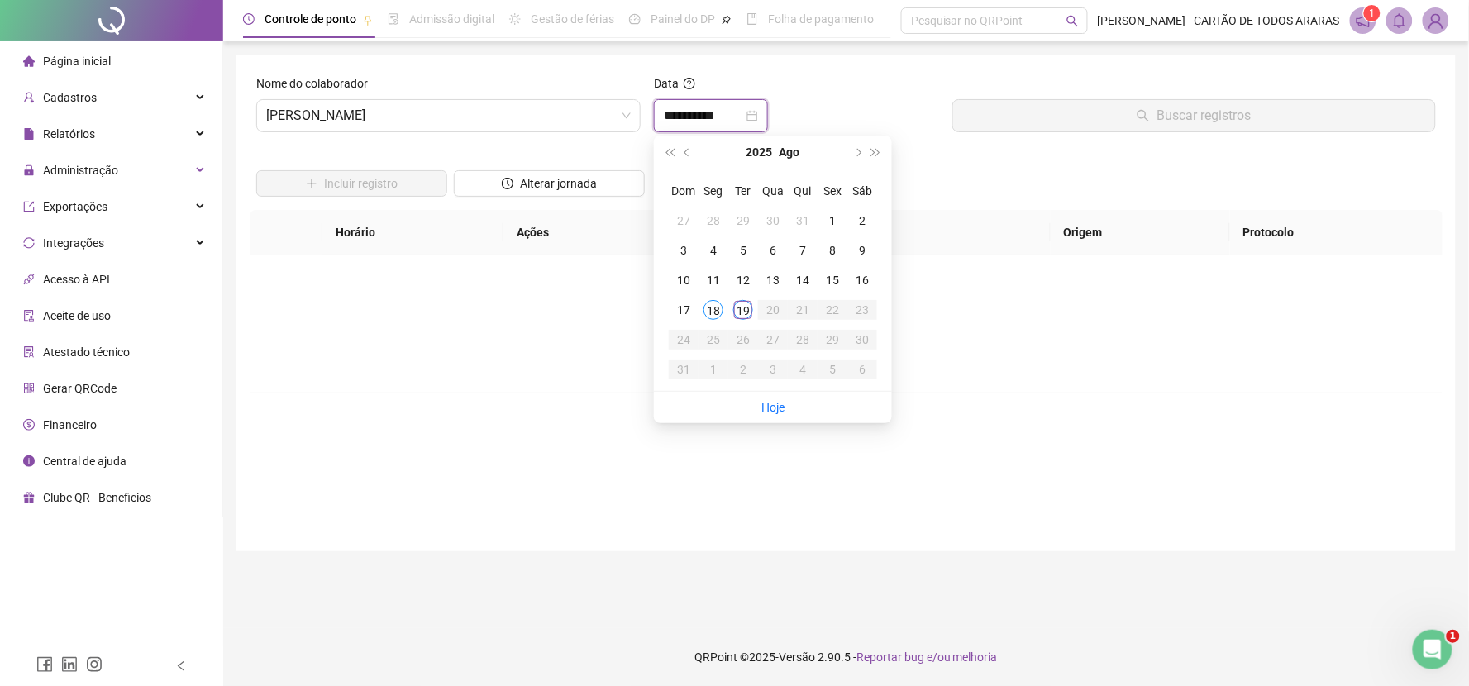
type input "**********"
click at [715, 311] on div "18" at bounding box center [713, 310] width 20 height 20
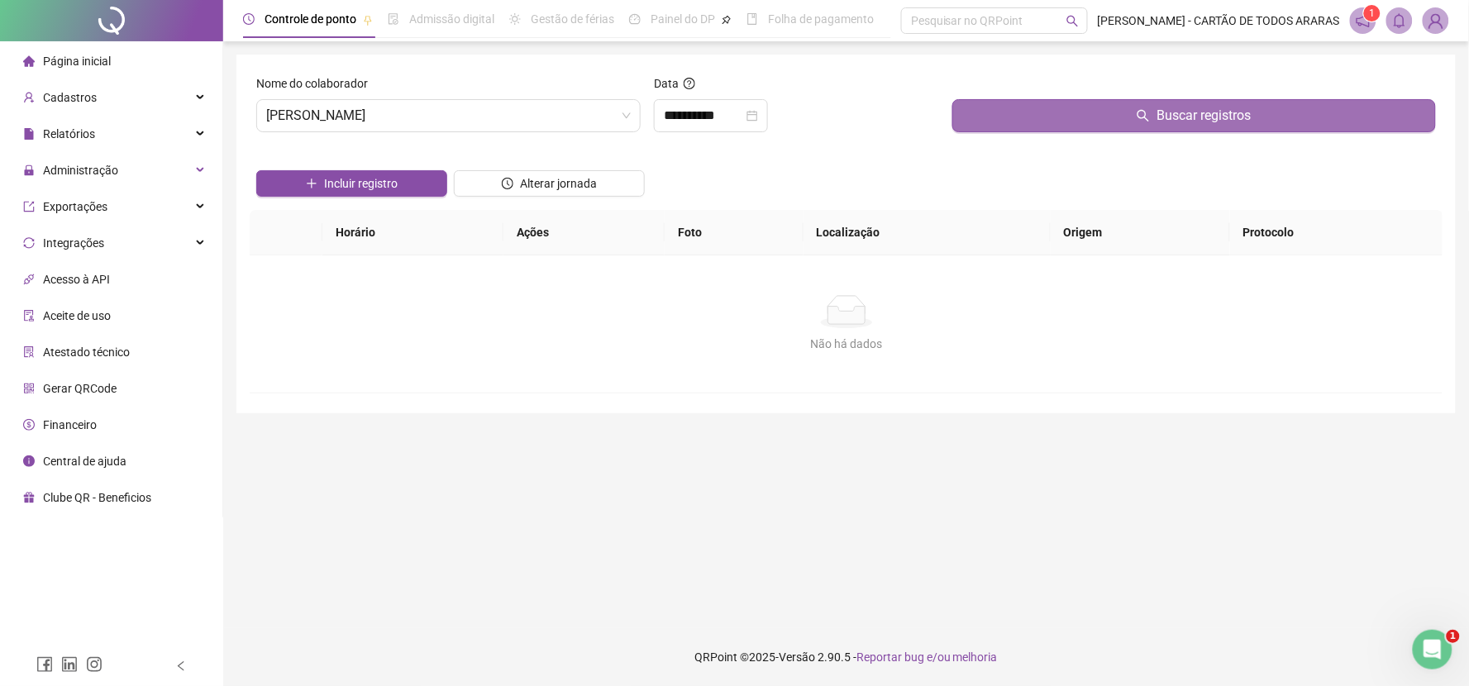
click at [980, 120] on button "Buscar registros" at bounding box center [1194, 115] width 484 height 33
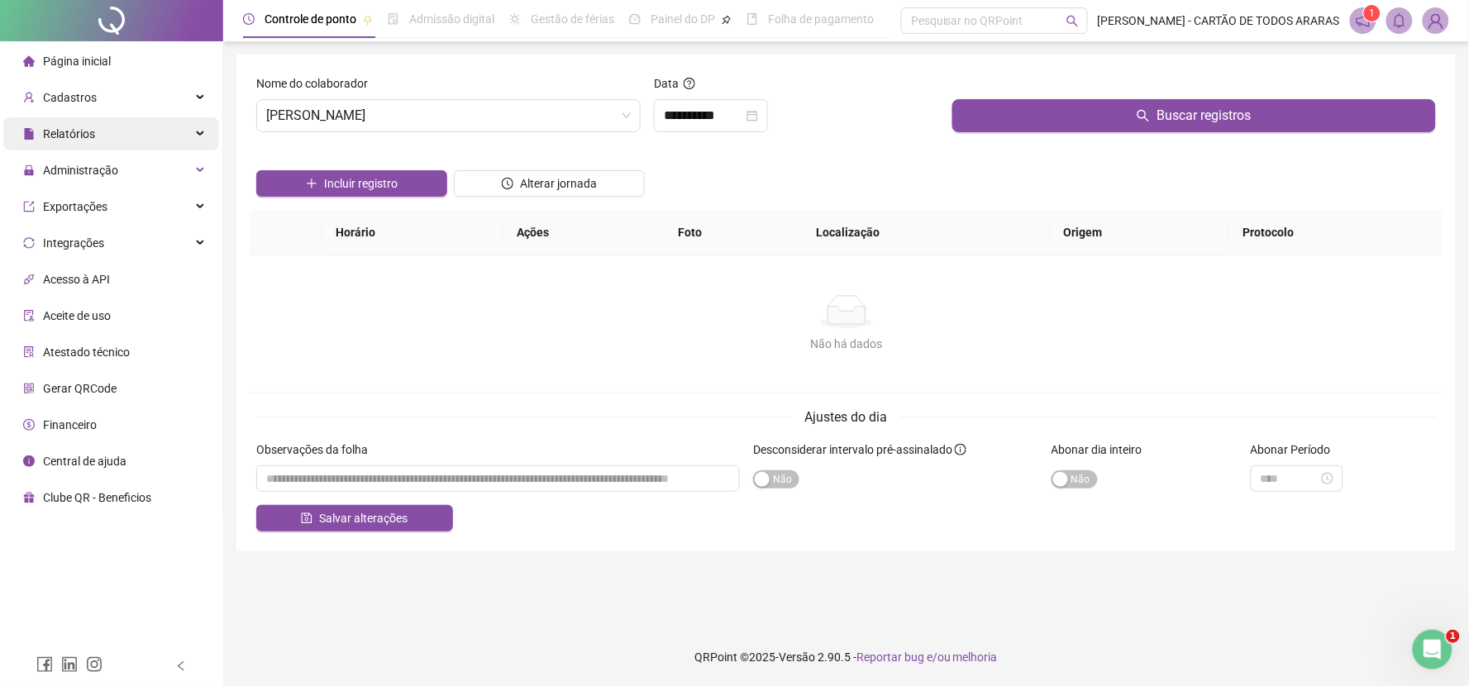
click at [116, 141] on div "Relatórios" at bounding box center [111, 133] width 216 height 33
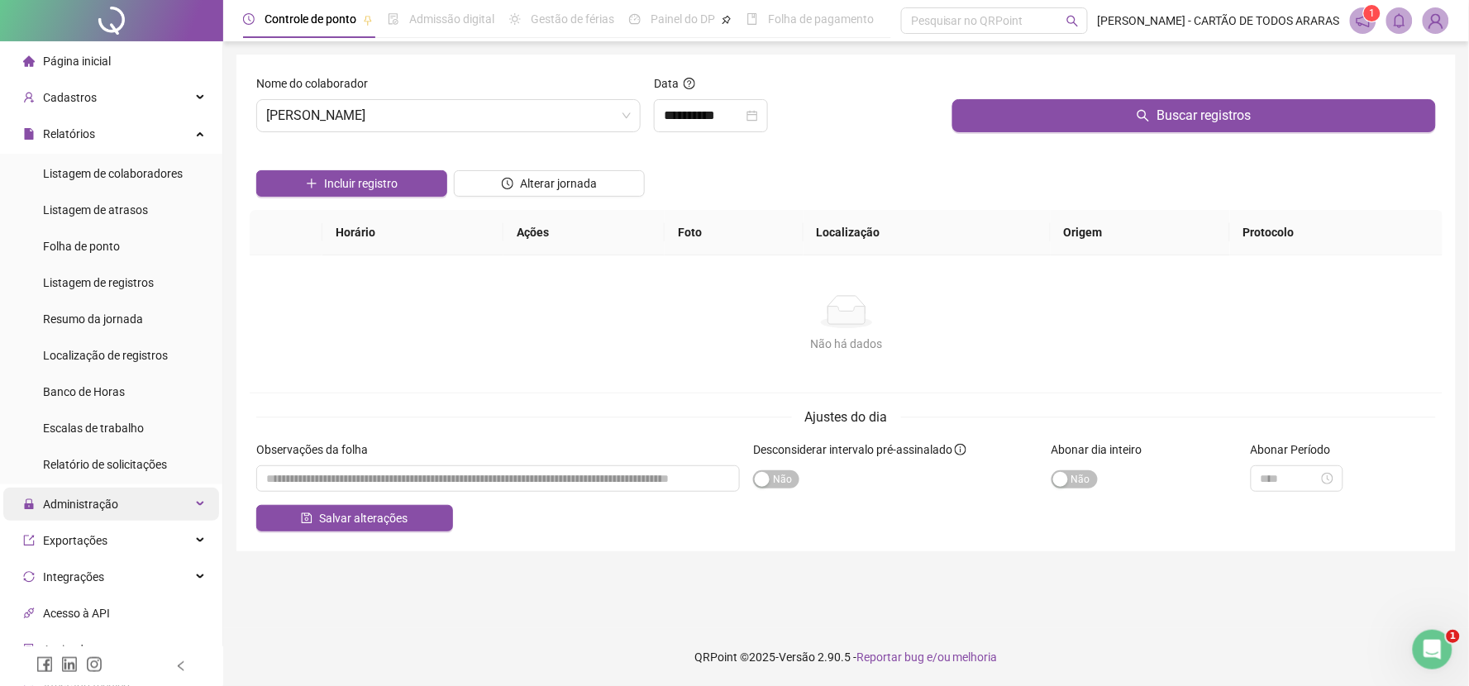
click at [94, 499] on span "Administração" at bounding box center [80, 504] width 75 height 13
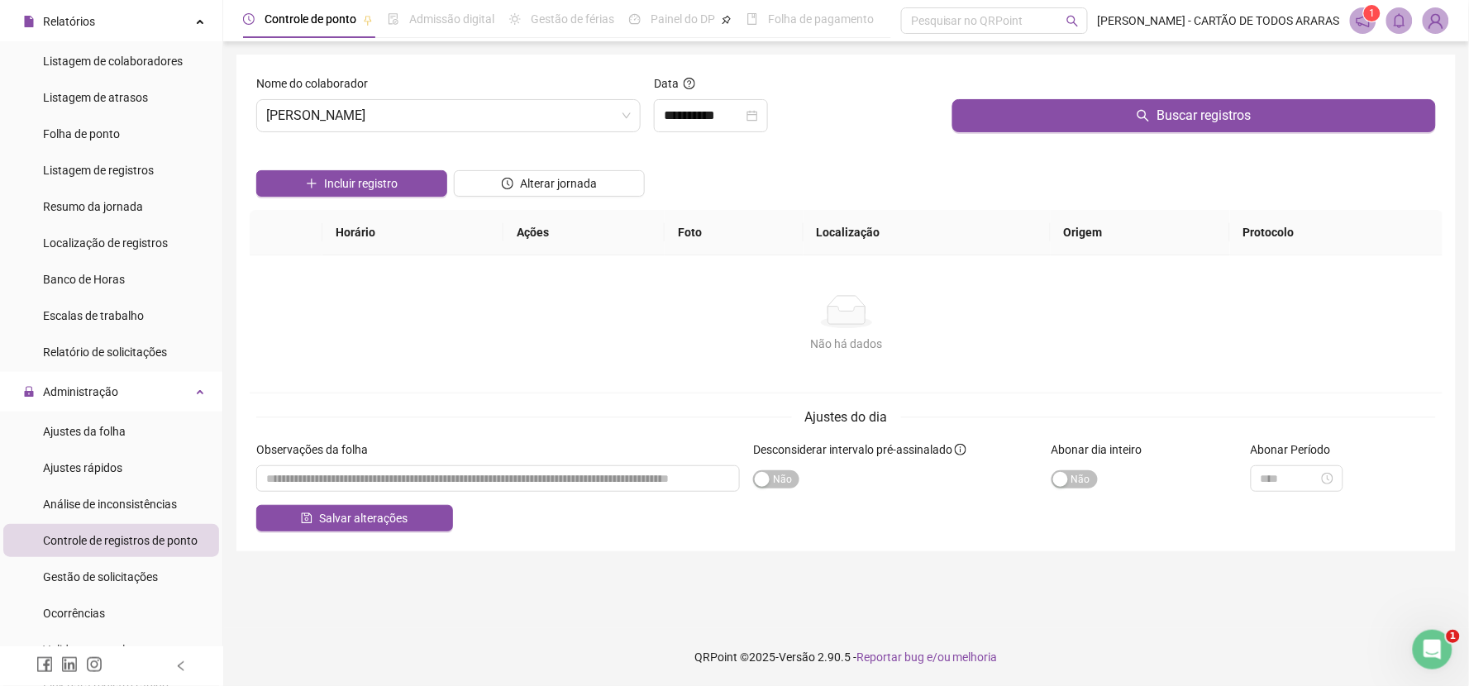
scroll to position [275, 0]
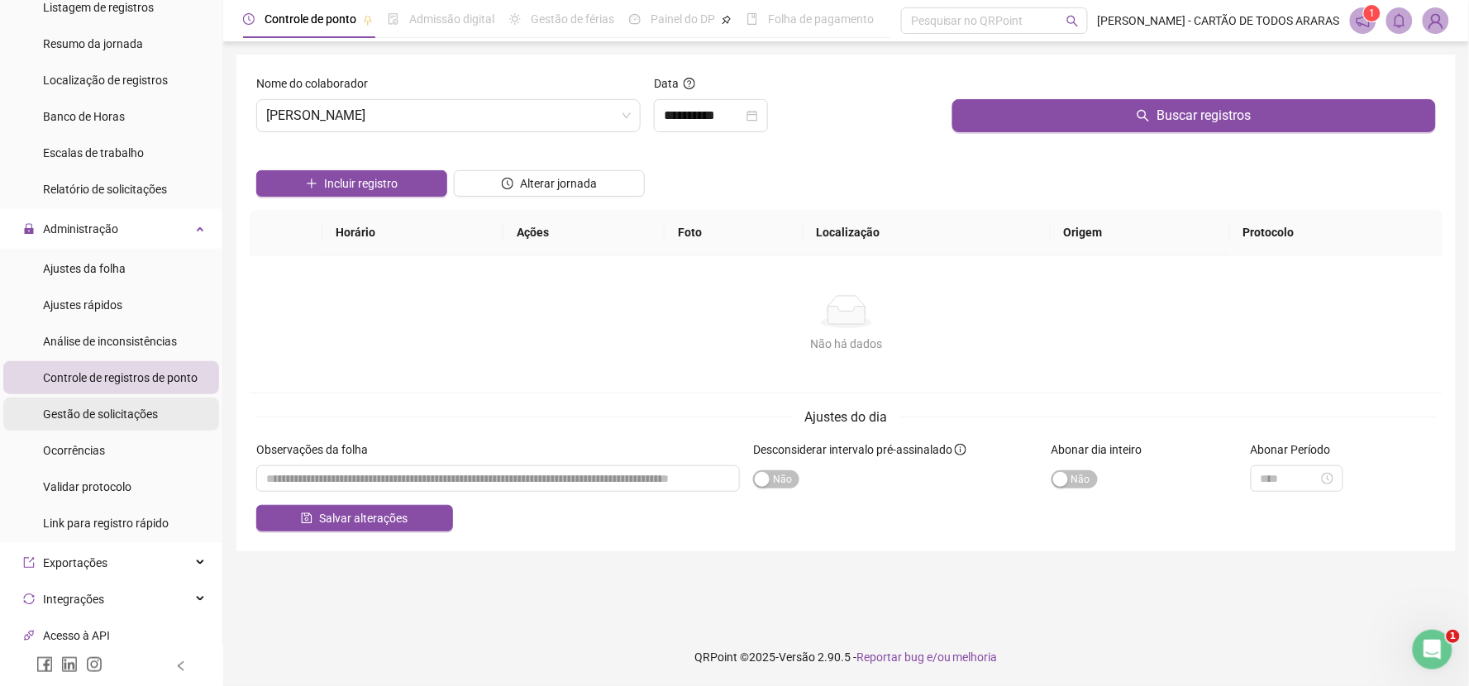
click at [117, 415] on span "Gestão de solicitações" at bounding box center [100, 414] width 115 height 13
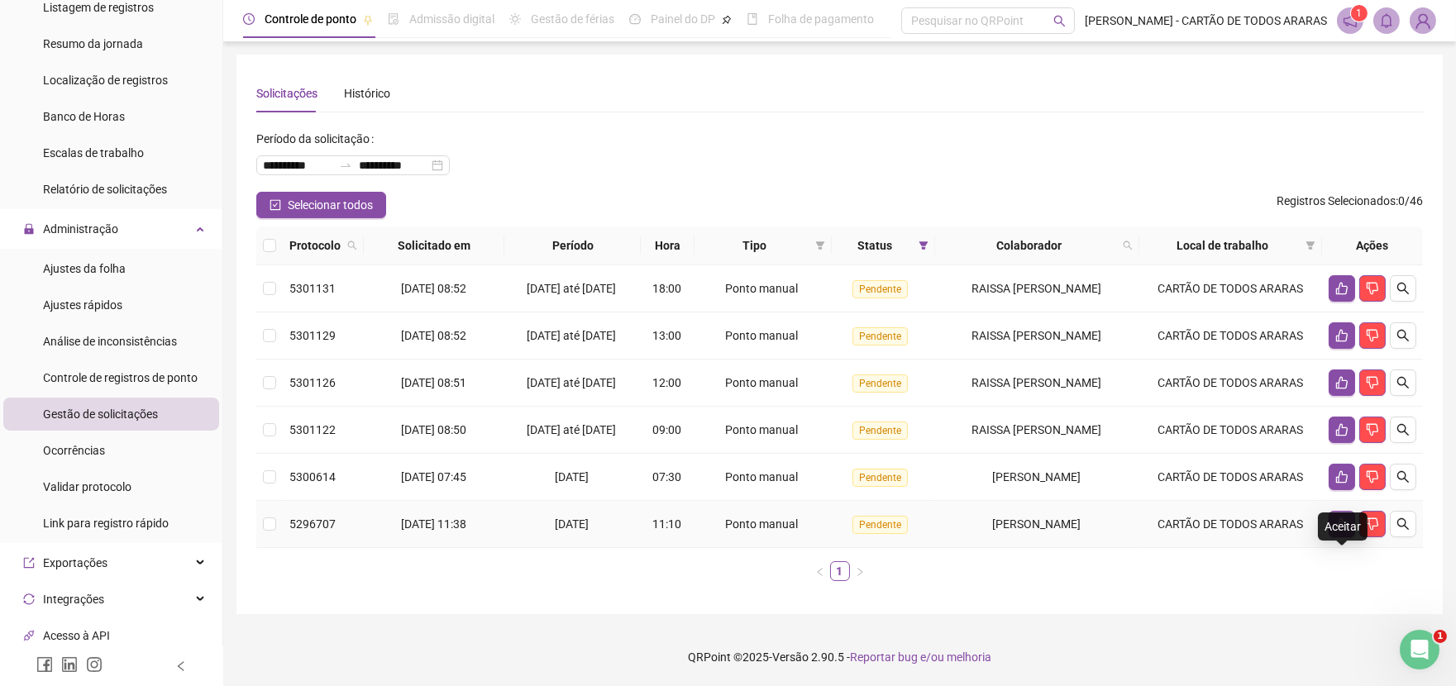
click at [1336, 531] on icon "like" at bounding box center [1342, 524] width 12 height 12
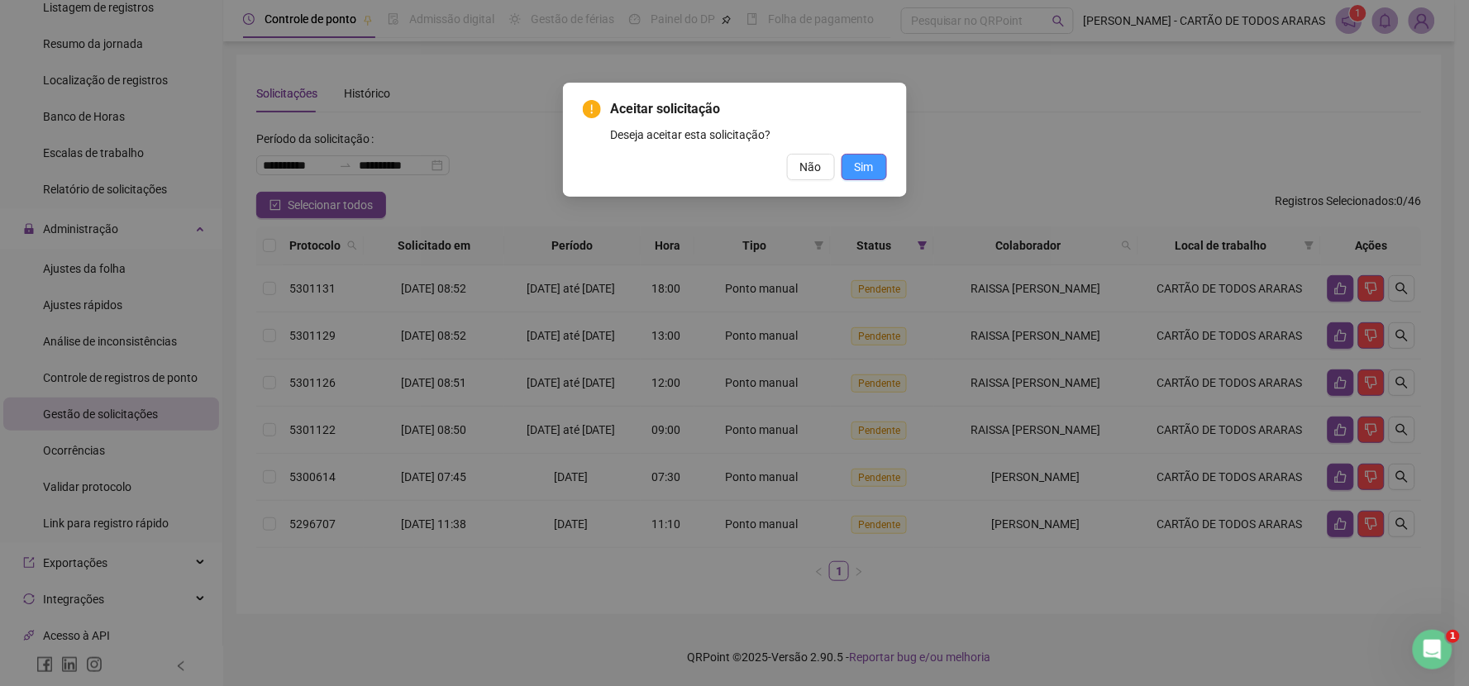
click at [880, 164] on button "Sim" at bounding box center [863, 167] width 45 height 26
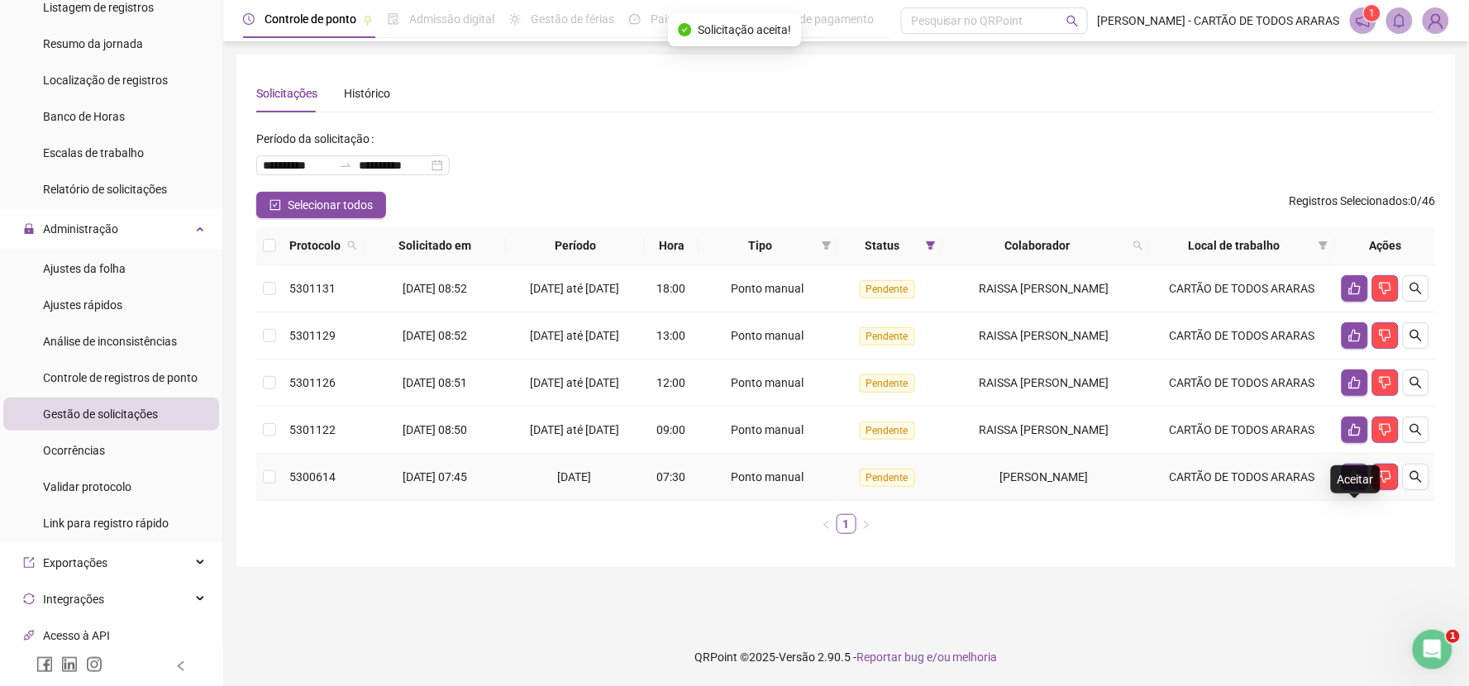
click at [1353, 484] on icon "like" at bounding box center [1354, 476] width 13 height 13
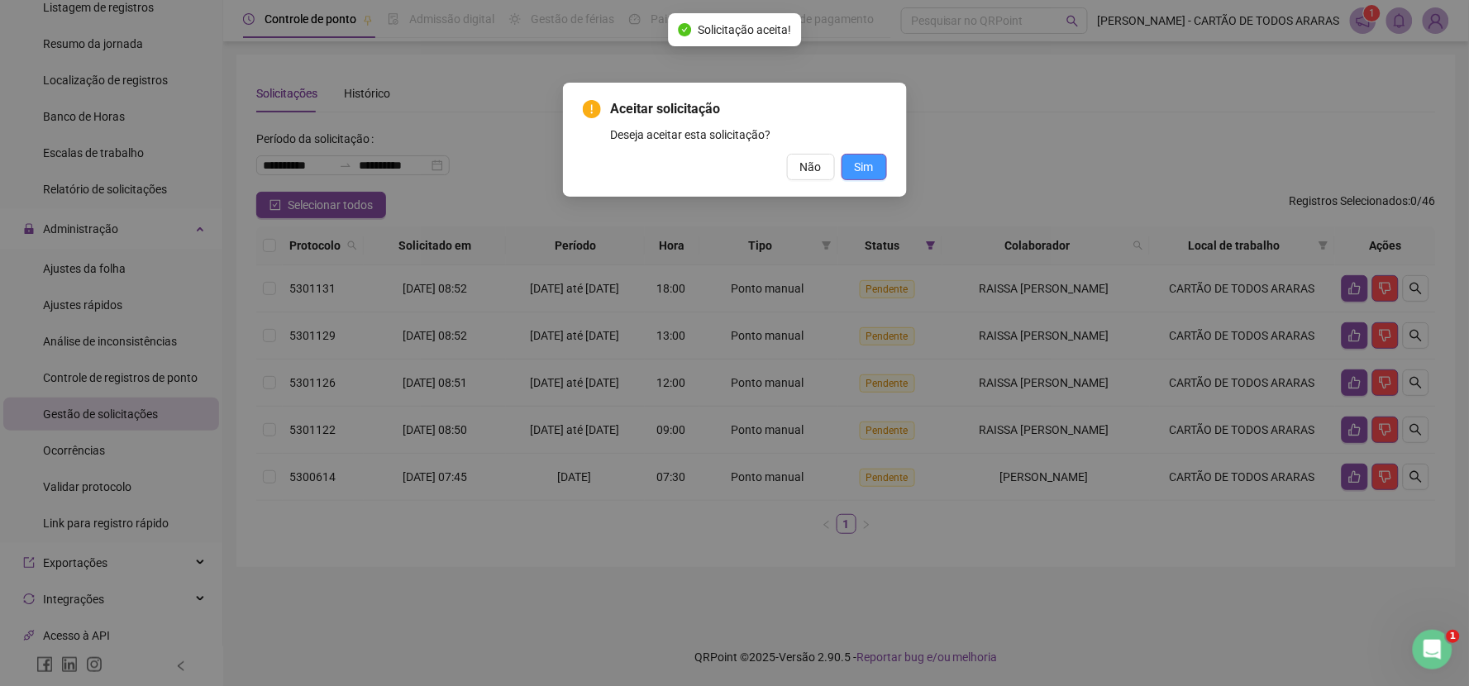
click at [870, 163] on span "Sim" at bounding box center [864, 167] width 19 height 18
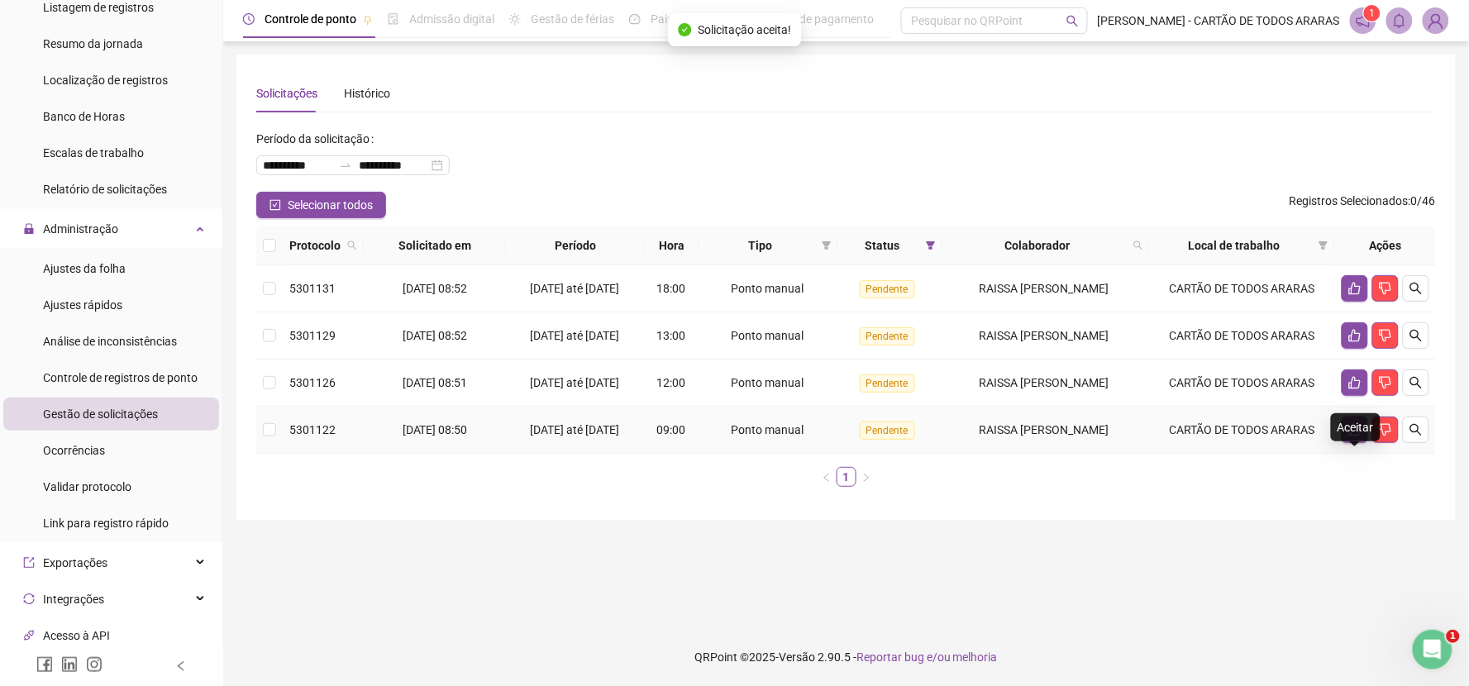
click at [1353, 436] on icon "like" at bounding box center [1355, 430] width 12 height 12
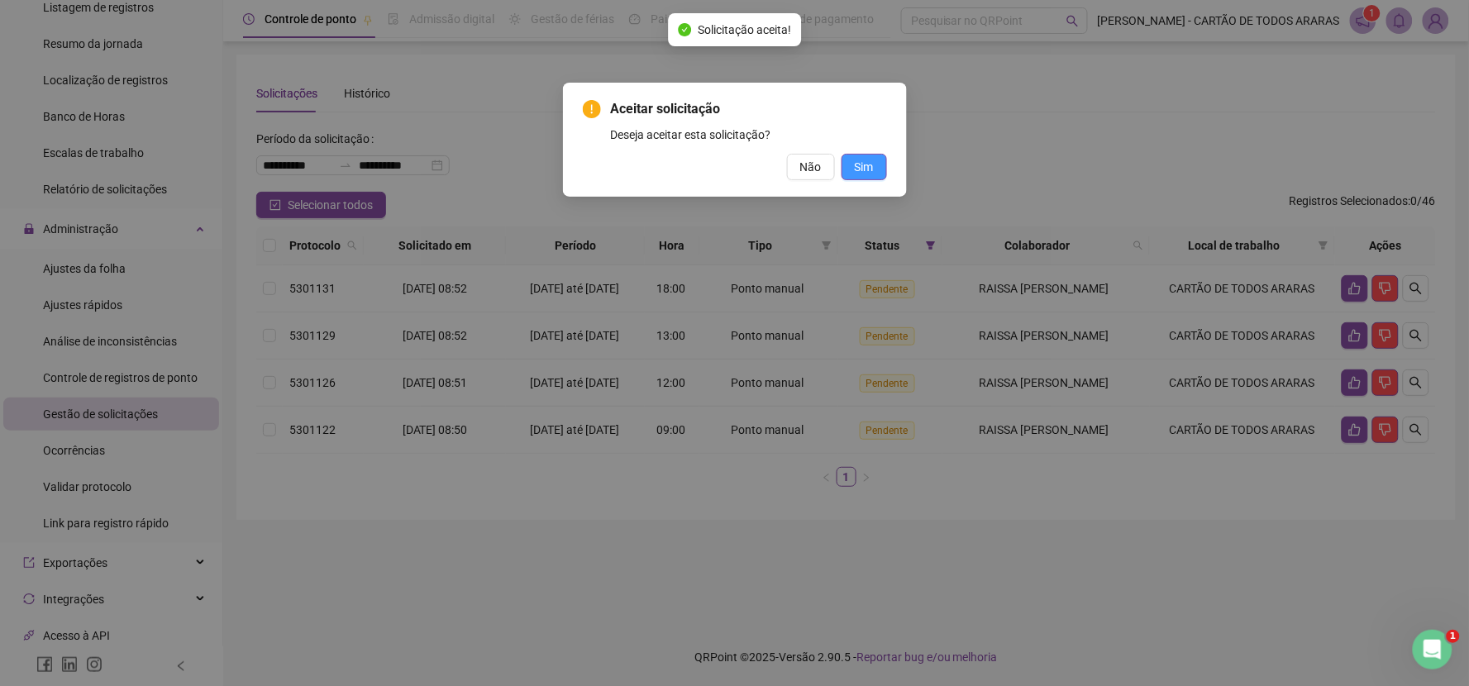
click at [876, 160] on button "Sim" at bounding box center [863, 167] width 45 height 26
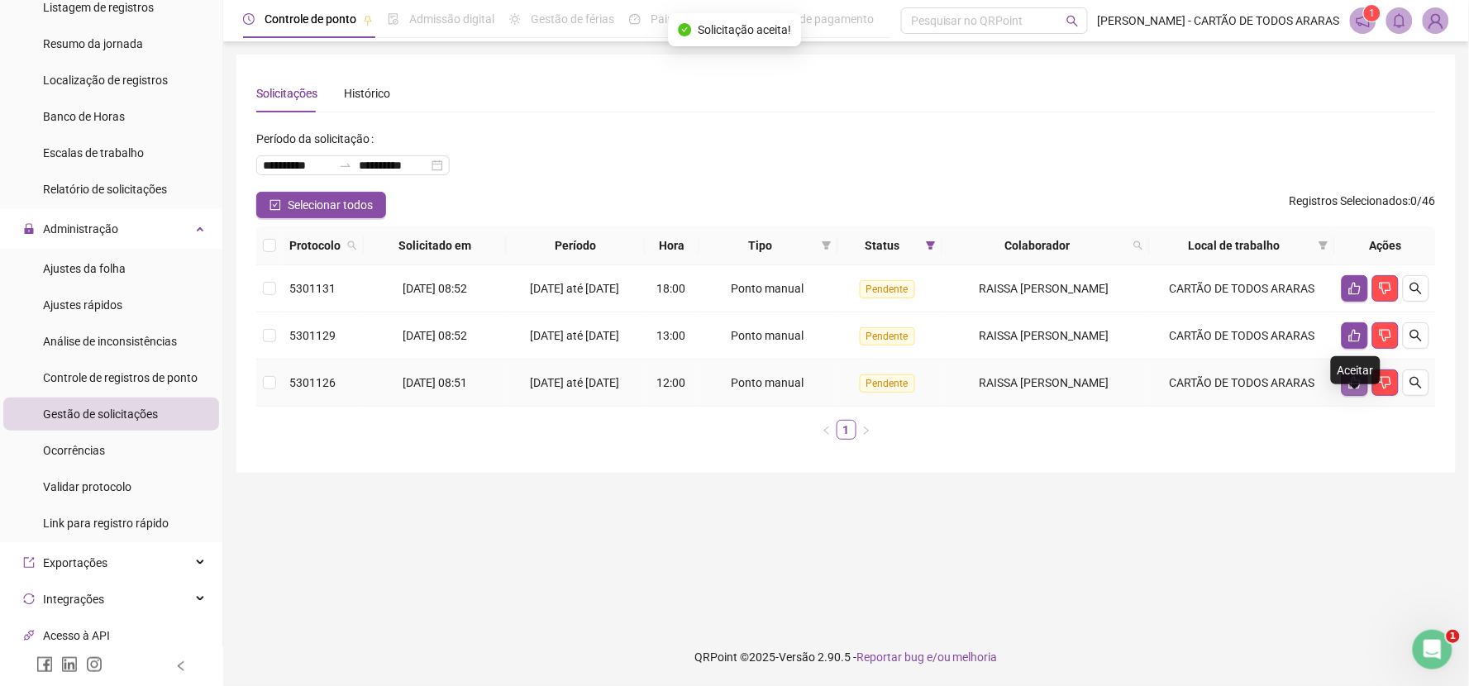
click at [1353, 389] on icon "like" at bounding box center [1354, 382] width 13 height 13
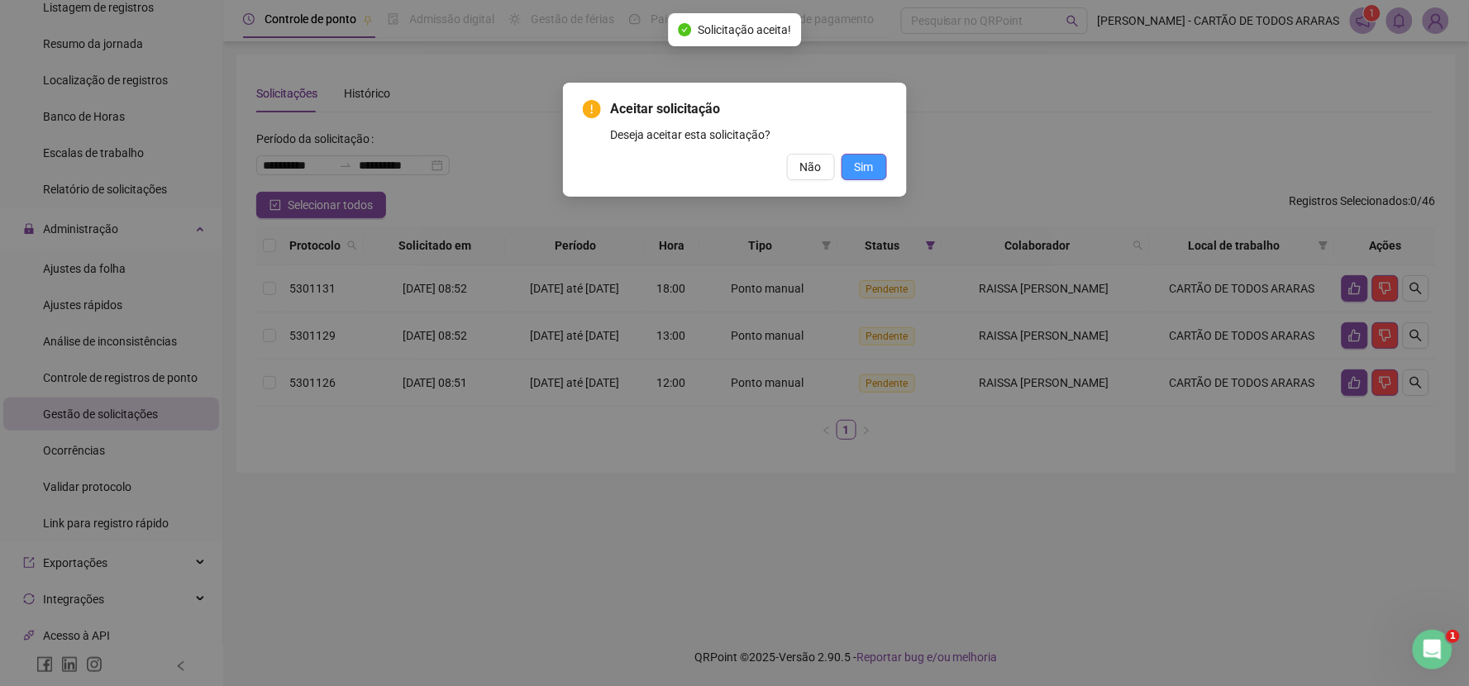
click at [870, 170] on span "Sim" at bounding box center [864, 167] width 19 height 18
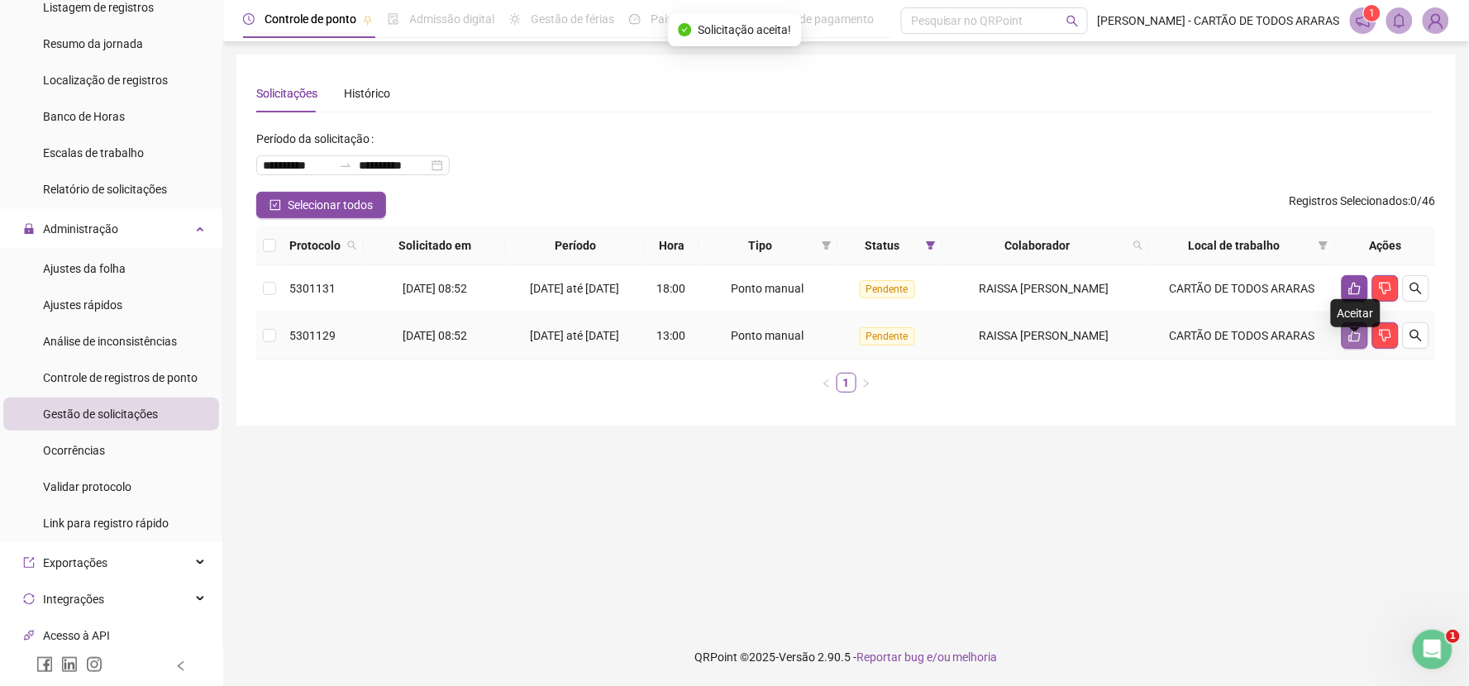
click at [1354, 342] on icon "like" at bounding box center [1354, 335] width 13 height 13
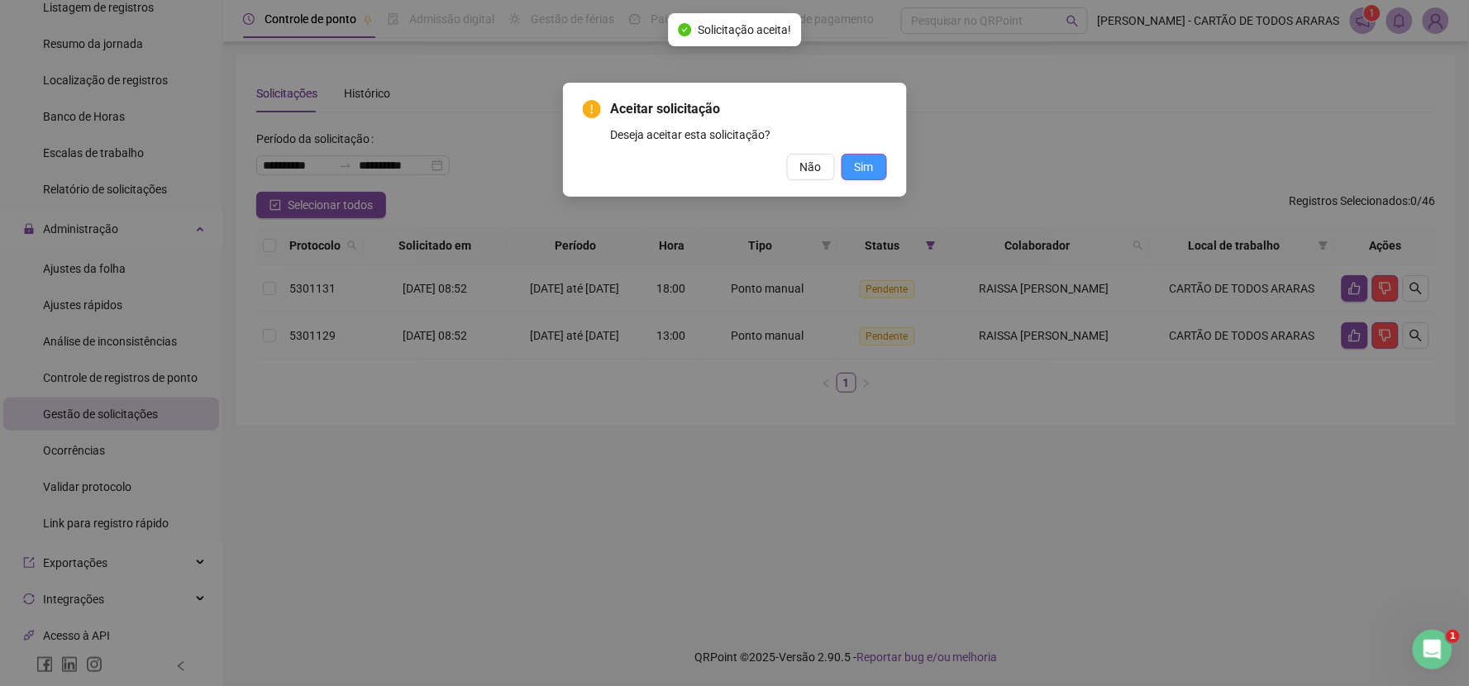
click at [874, 166] on button "Sim" at bounding box center [863, 167] width 45 height 26
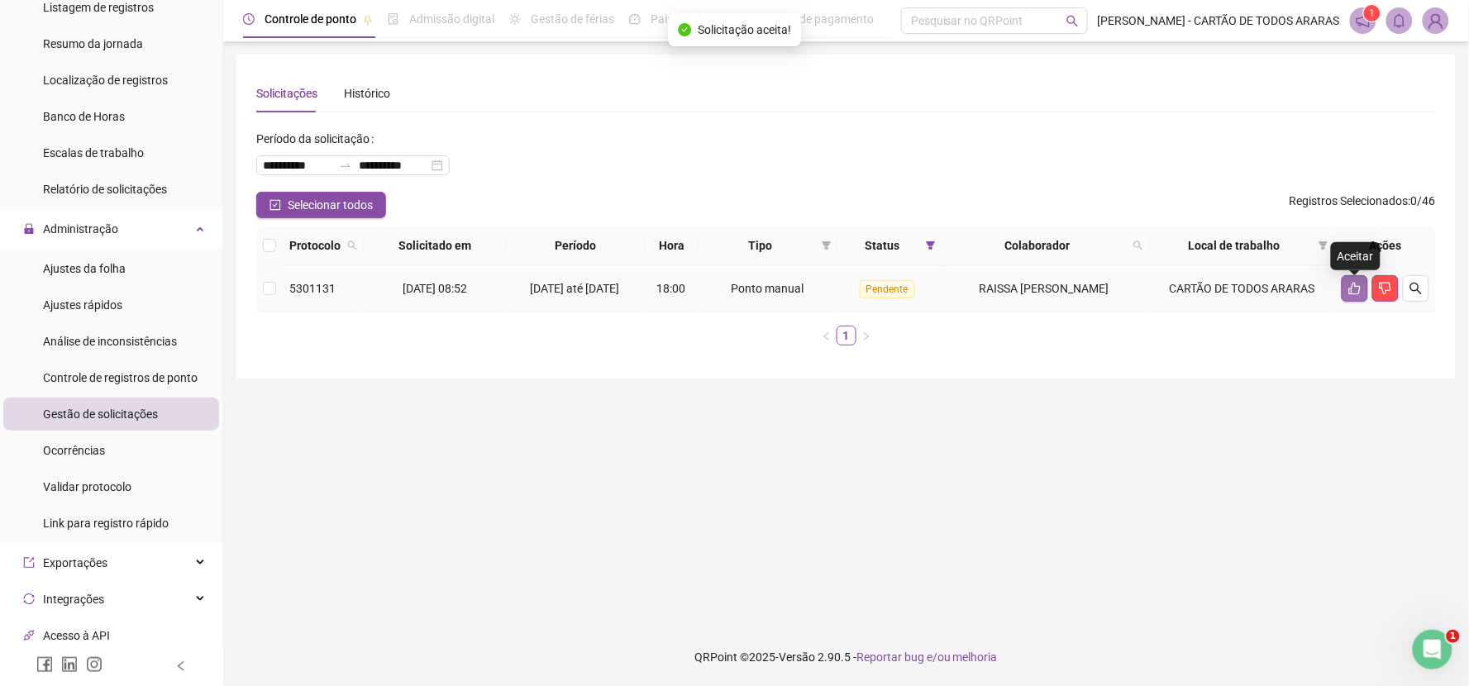
click at [1351, 291] on icon "like" at bounding box center [1354, 288] width 13 height 13
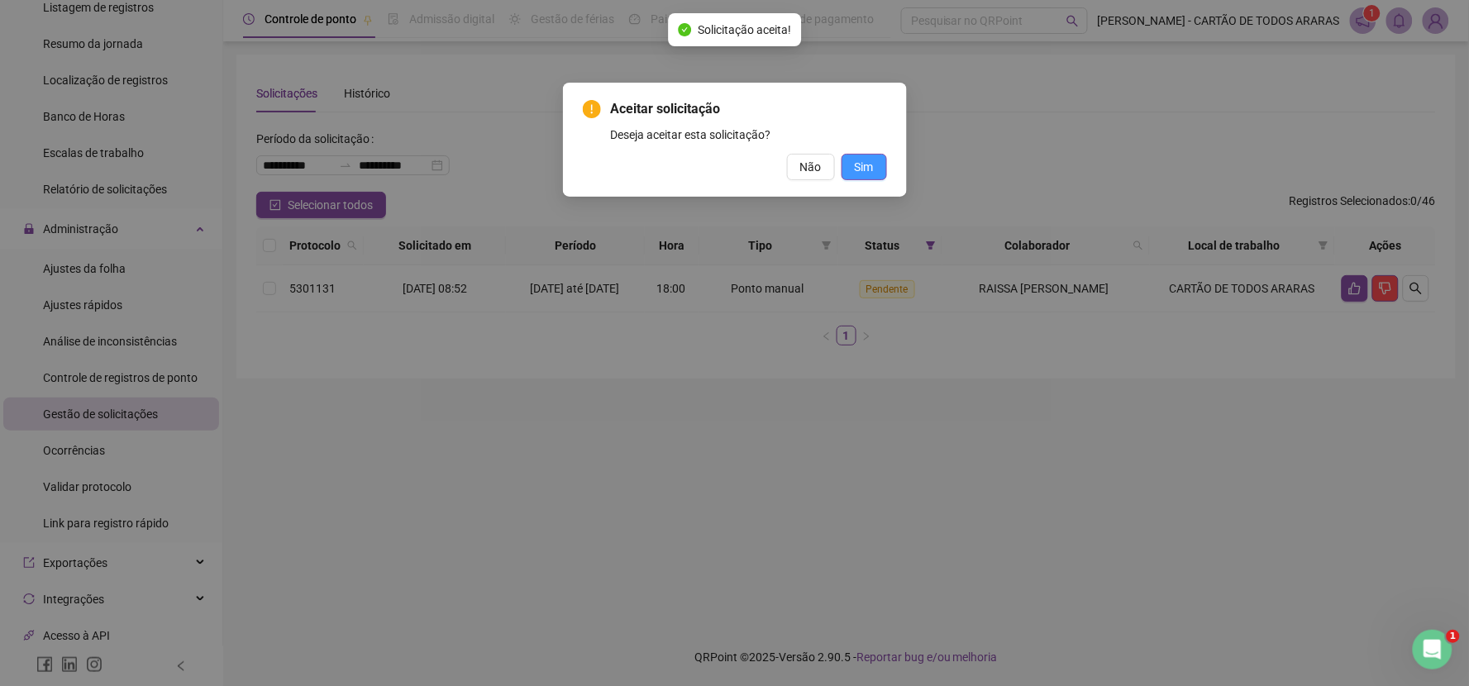
click at [875, 164] on button "Sim" at bounding box center [863, 167] width 45 height 26
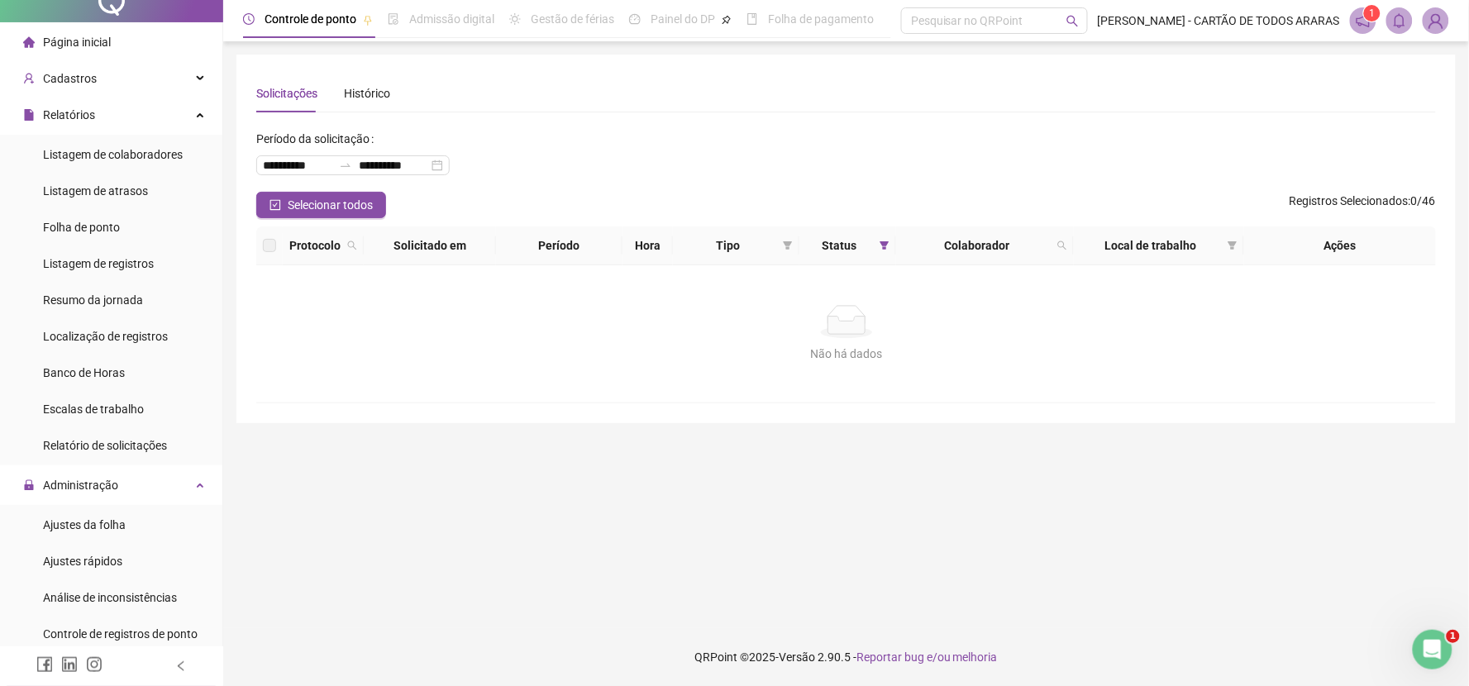
scroll to position [3, 0]
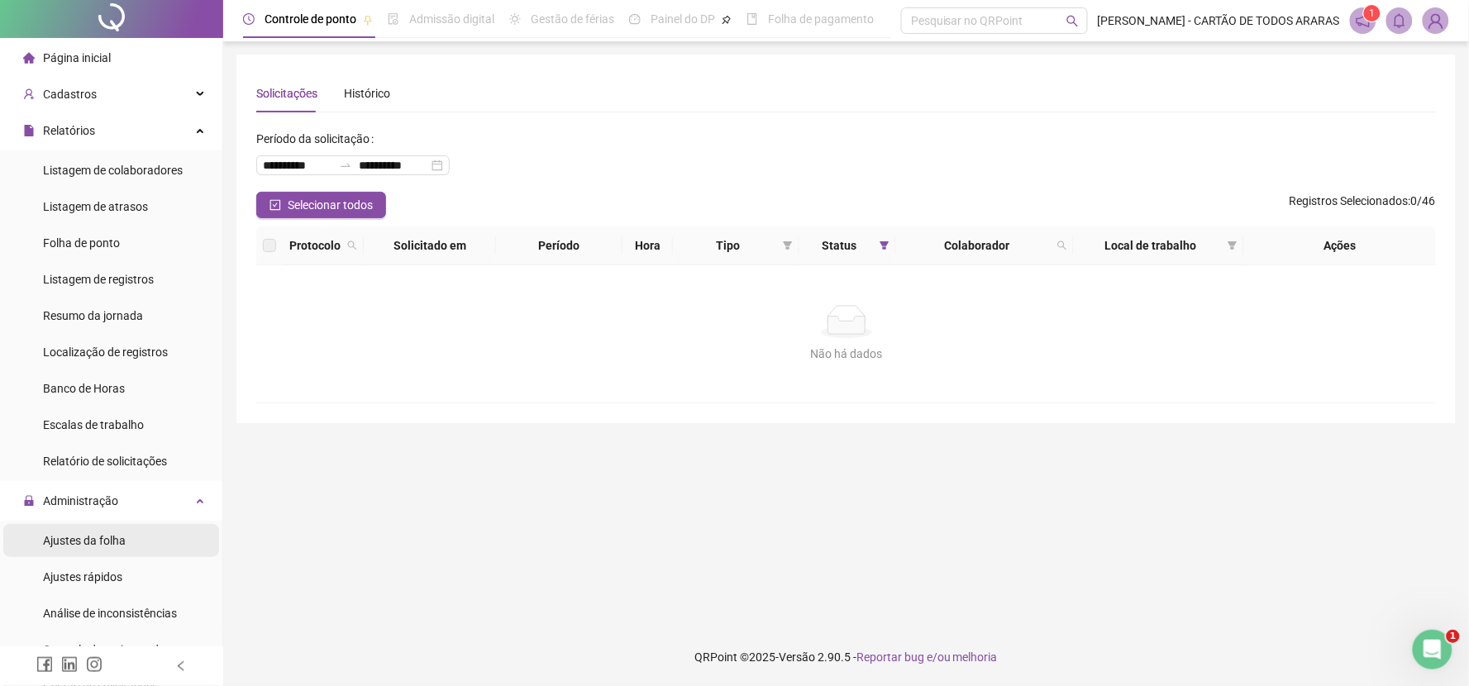
click at [112, 542] on span "Ajustes da folha" at bounding box center [84, 540] width 83 height 13
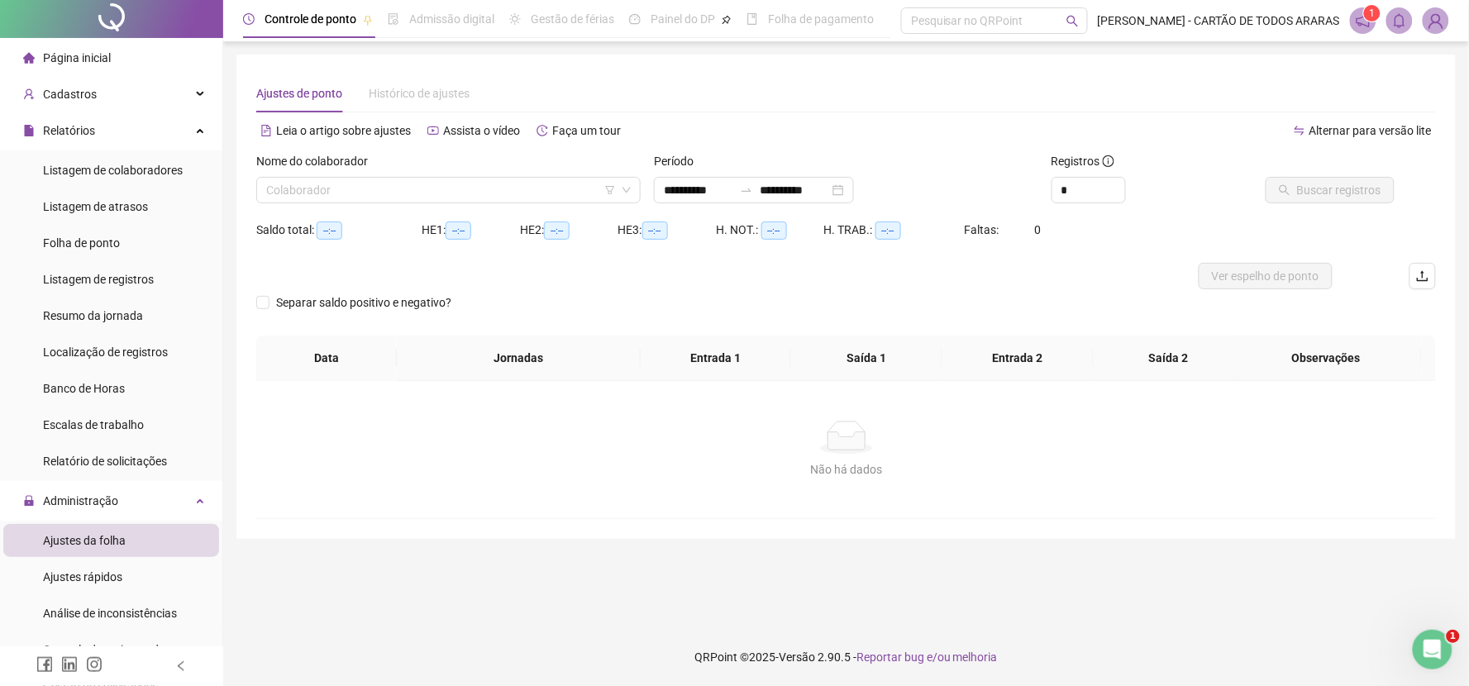
type input "**********"
click at [110, 571] on span "Ajustes rápidos" at bounding box center [82, 576] width 79 height 13
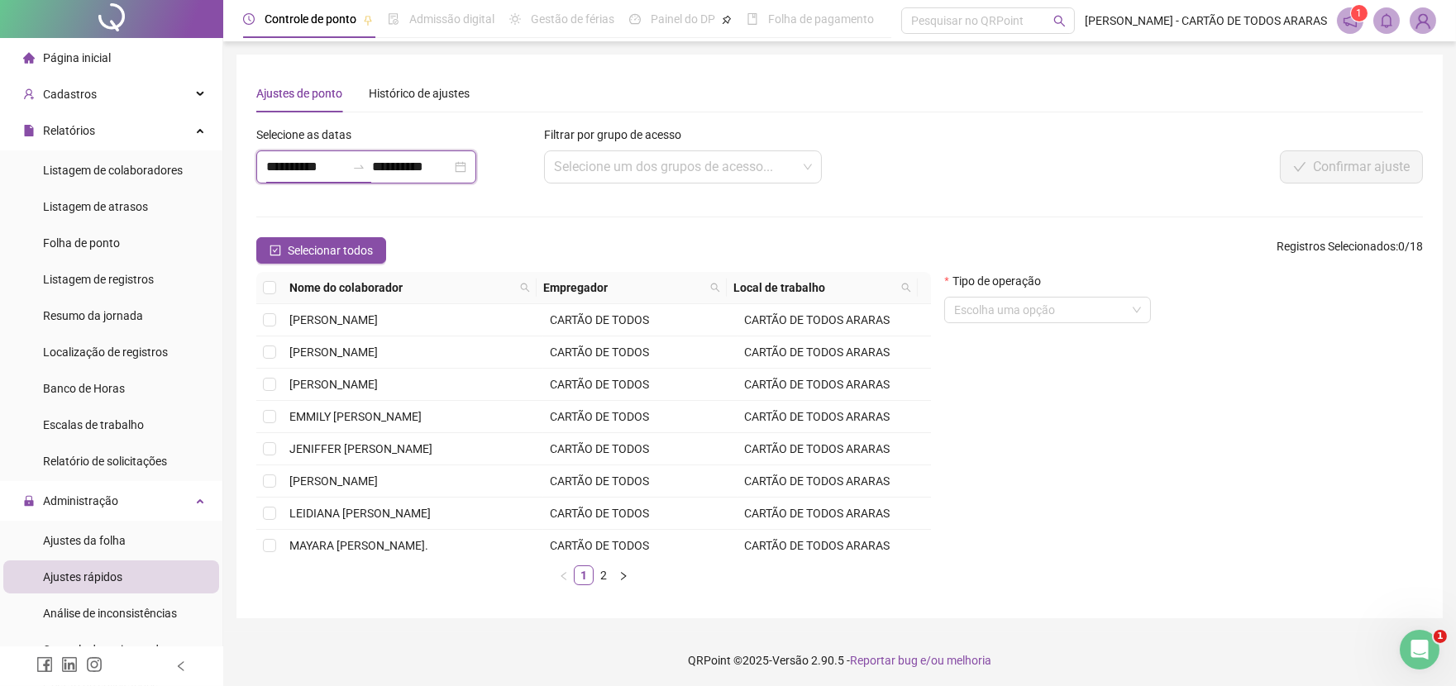
click at [343, 169] on input "**********" at bounding box center [305, 167] width 79 height 20
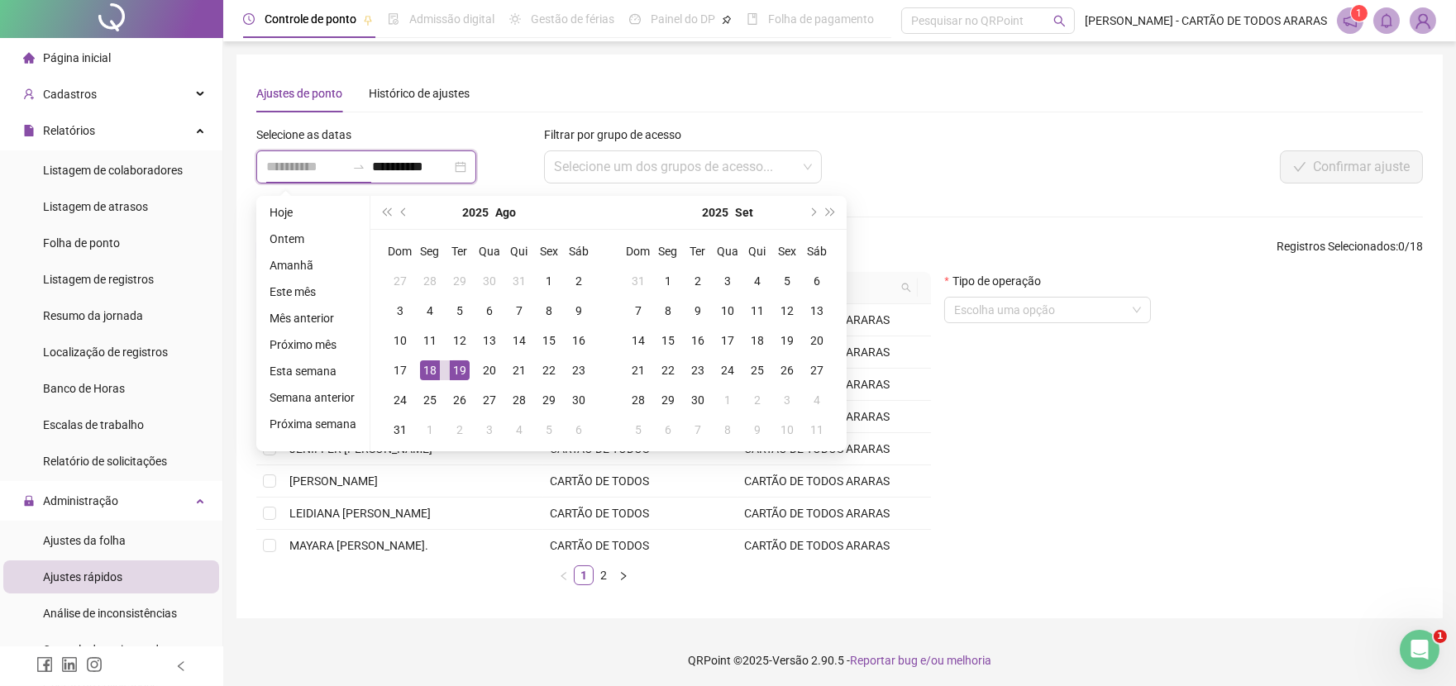
type input "**********"
click at [432, 368] on div "18" at bounding box center [430, 370] width 20 height 20
type input "**********"
click at [483, 369] on div "20" at bounding box center [489, 370] width 20 height 20
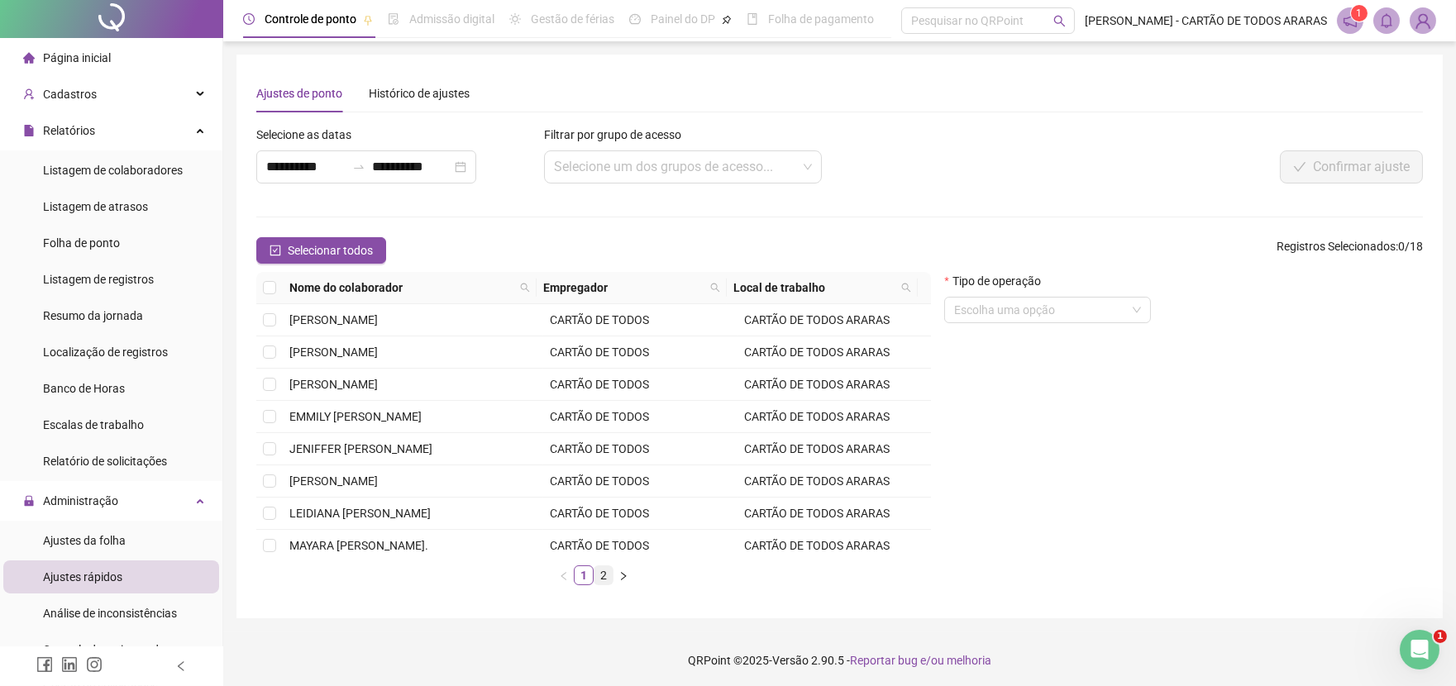
click at [606, 571] on link "2" at bounding box center [603, 575] width 18 height 18
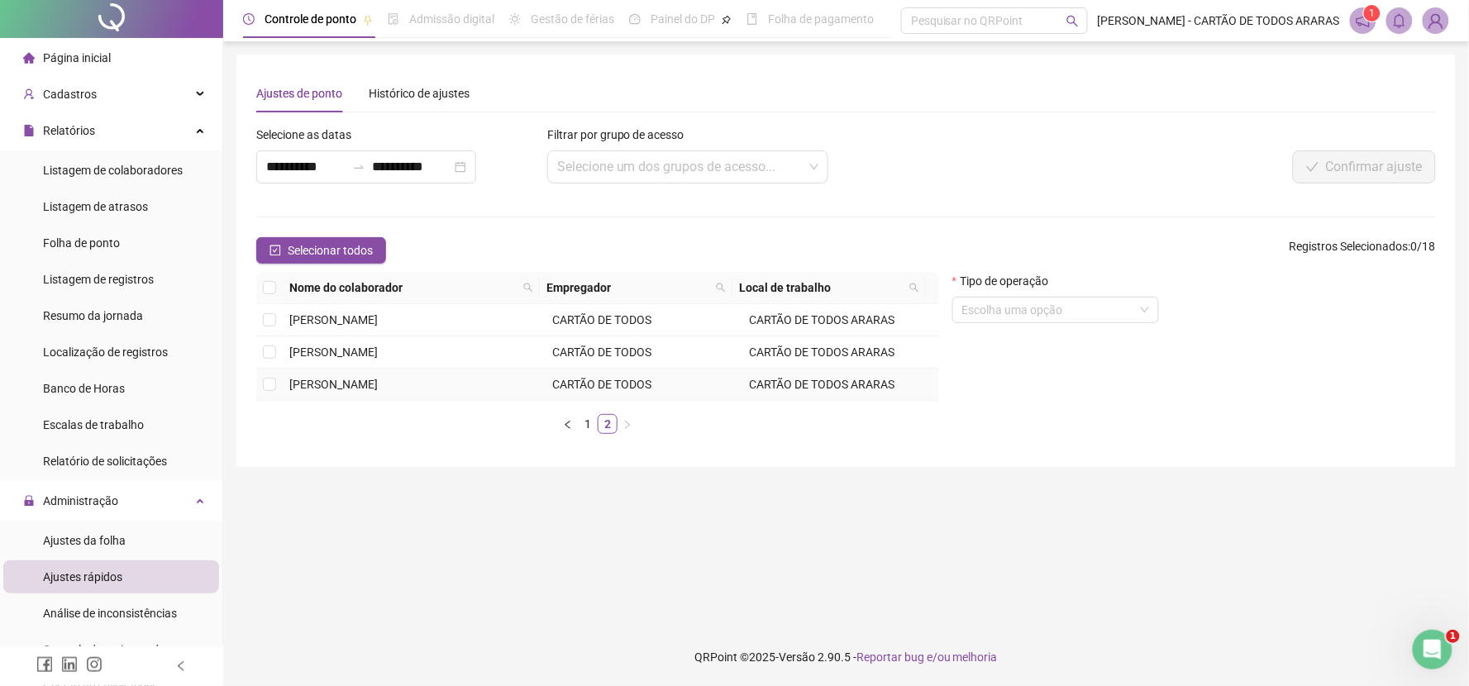
click at [343, 374] on td "[PERSON_NAME]" at bounding box center [415, 385] width 264 height 32
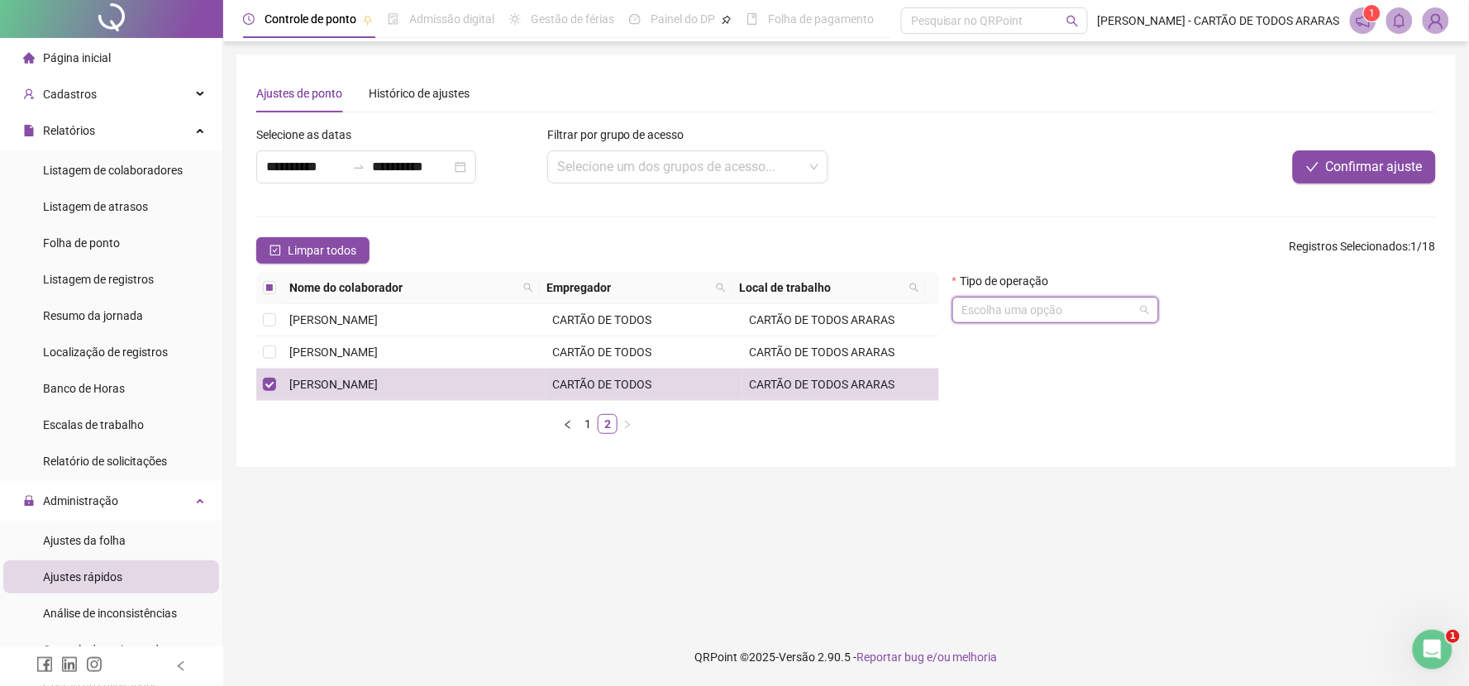
click at [1066, 304] on input "search" at bounding box center [1048, 310] width 172 height 25
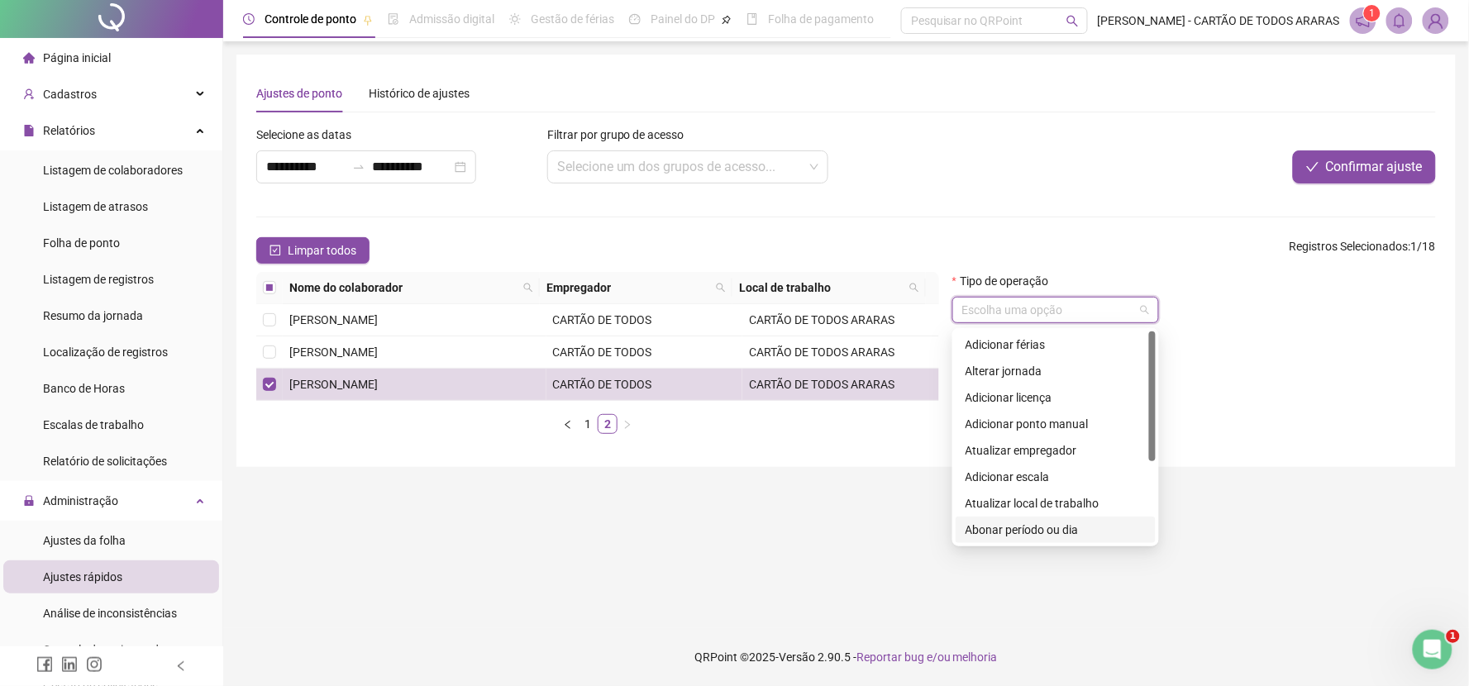
click at [1062, 524] on div "Abonar período ou dia" at bounding box center [1055, 530] width 180 height 18
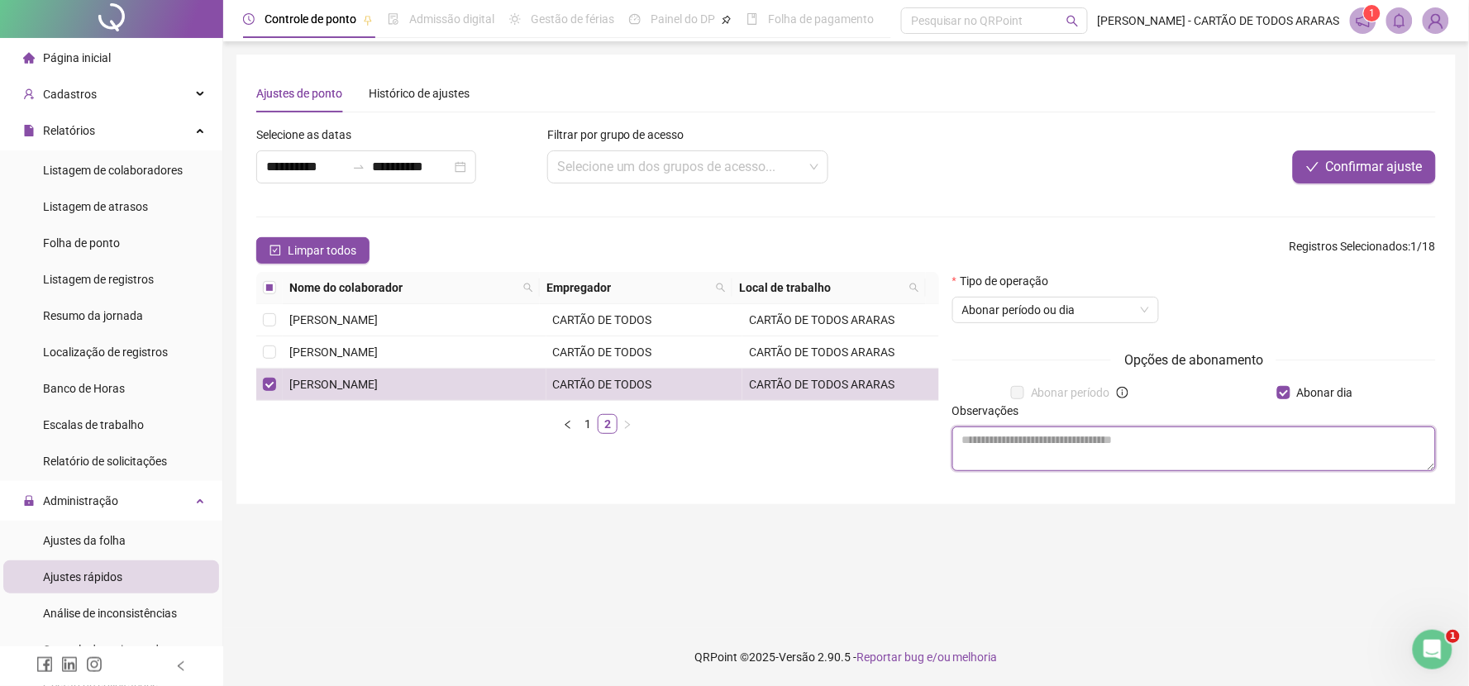
click at [1193, 441] on textarea at bounding box center [1194, 449] width 484 height 45
type textarea "**********"
click at [1346, 169] on span "Confirmar ajuste" at bounding box center [1374, 167] width 97 height 20
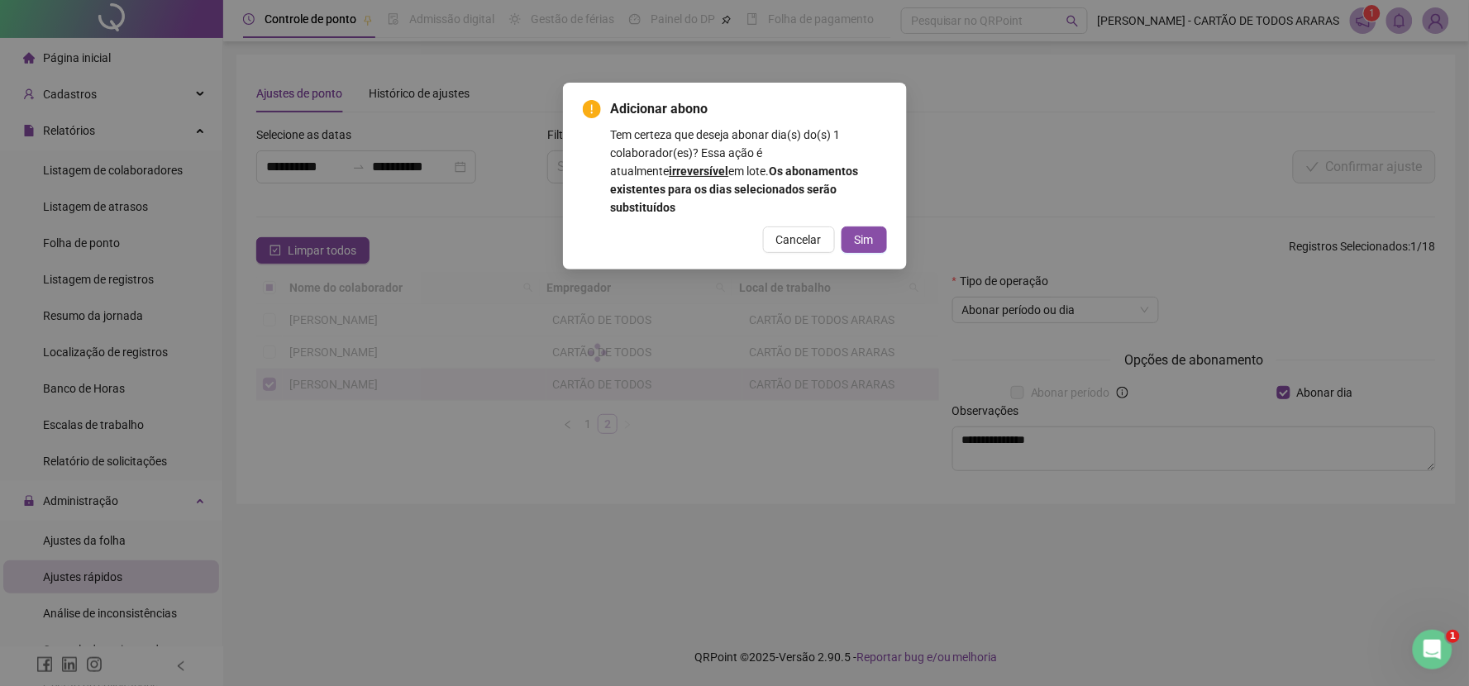
click at [869, 231] on span "Sim" at bounding box center [864, 240] width 19 height 18
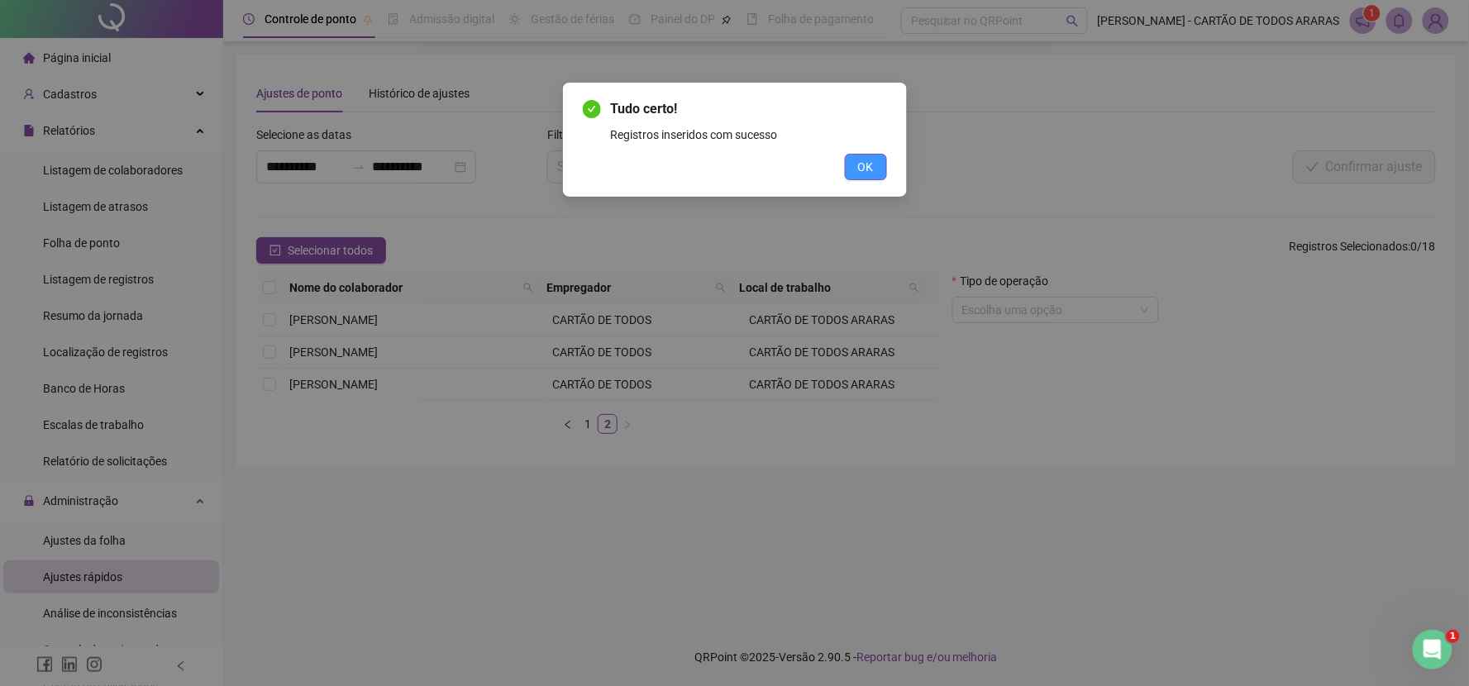
click at [878, 169] on button "OK" at bounding box center [866, 167] width 42 height 26
